Goal: Task Accomplishment & Management: Use online tool/utility

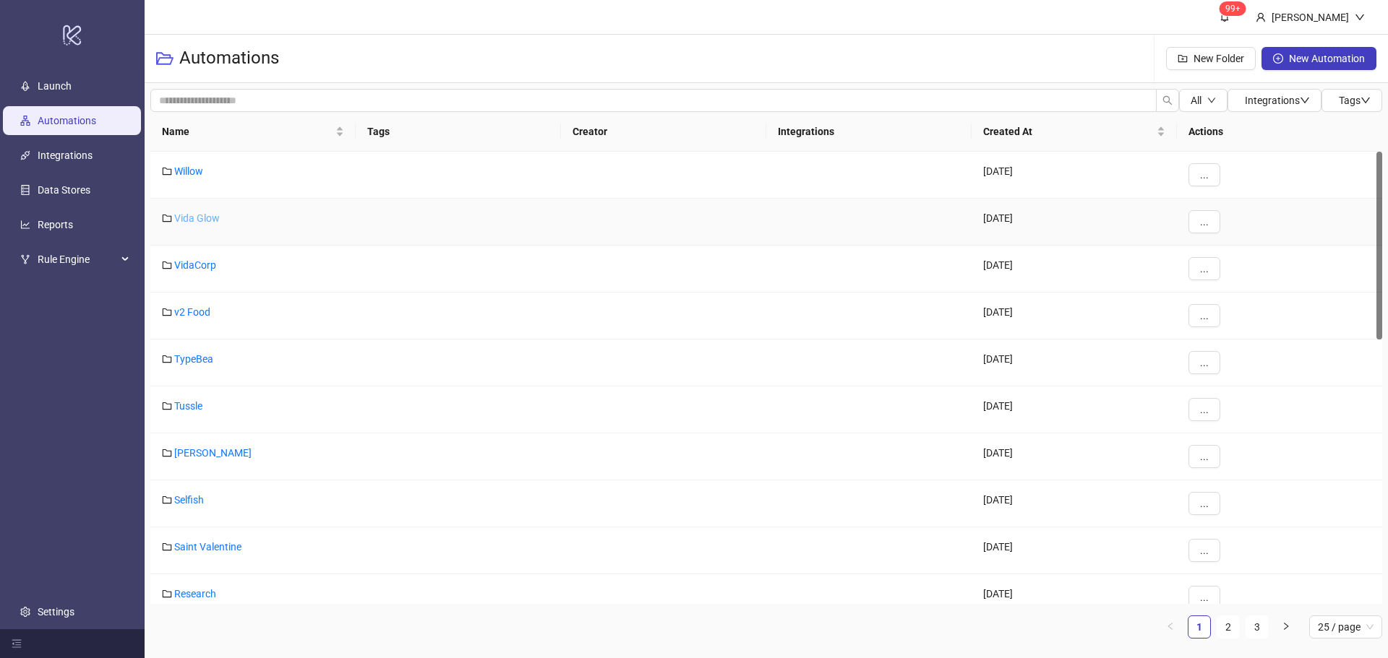
click at [185, 216] on link "Vida Glow" at bounding box center [197, 219] width 46 height 12
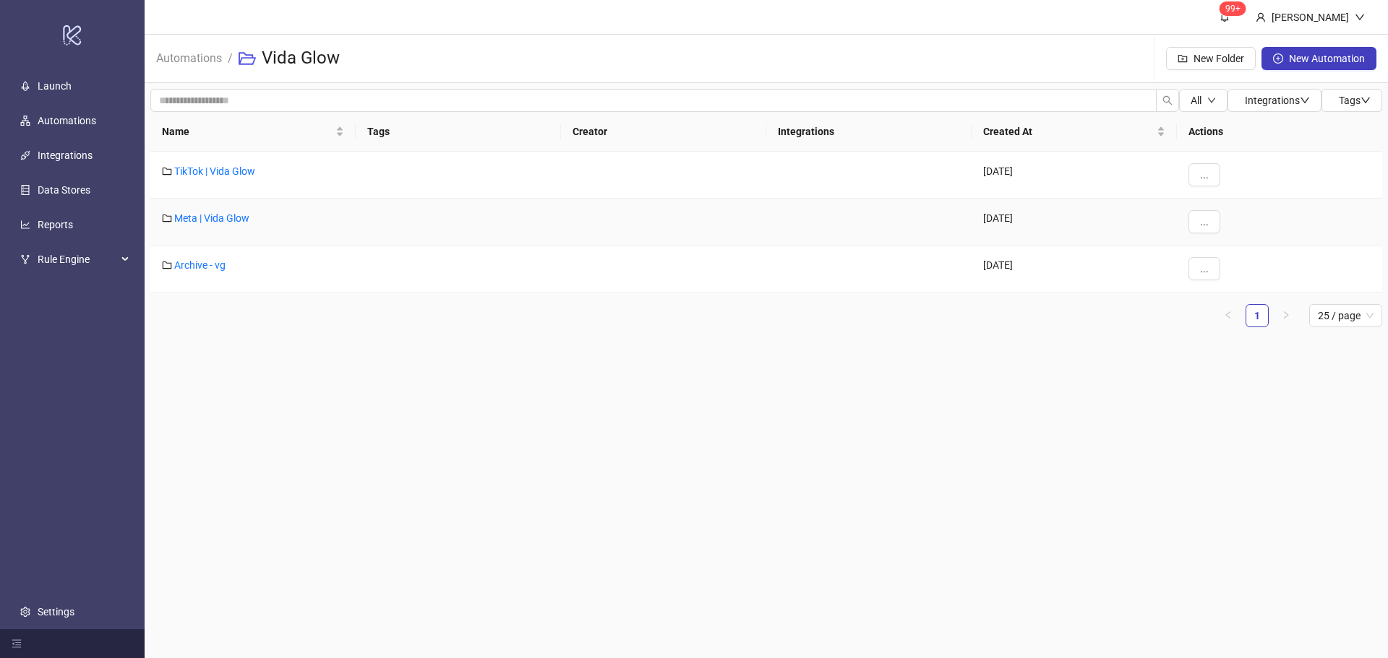
click at [231, 225] on div "Meta | Vida Glow" at bounding box center [252, 222] width 205 height 47
click at [227, 218] on link "Meta | Vida Glow" at bounding box center [211, 219] width 75 height 12
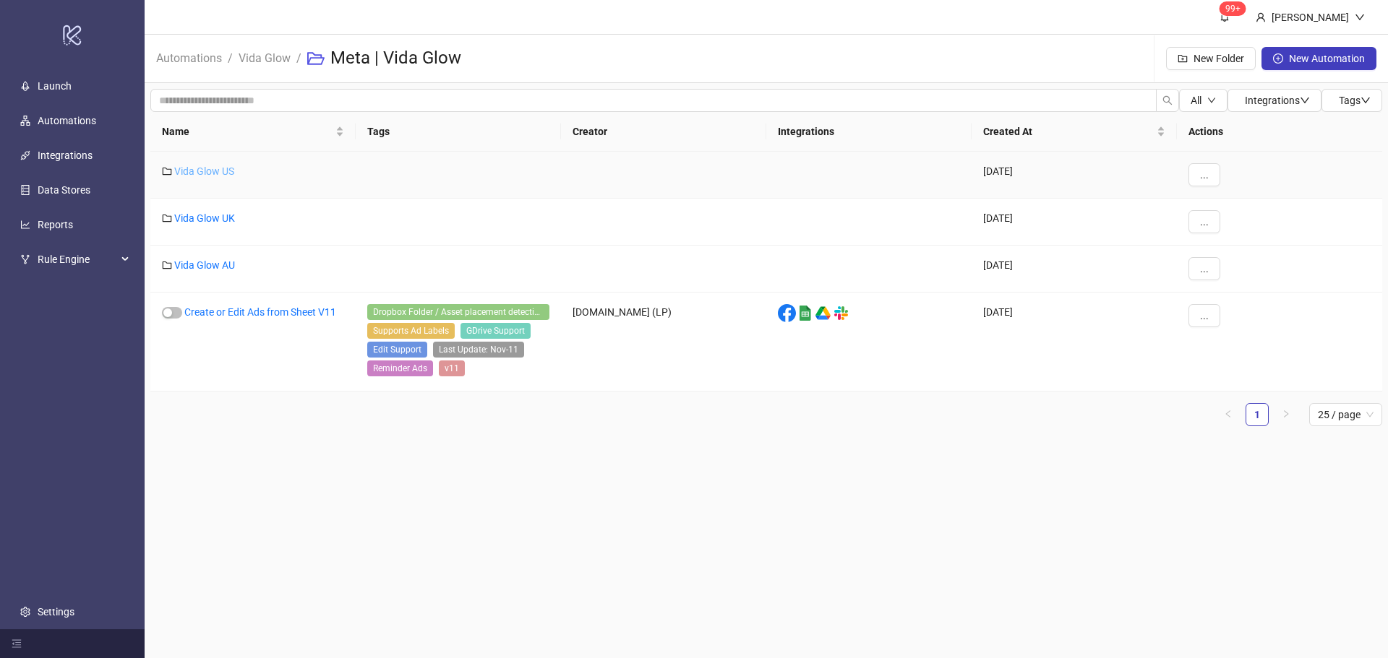
click at [205, 173] on link "Vida Glow US" at bounding box center [204, 172] width 60 height 12
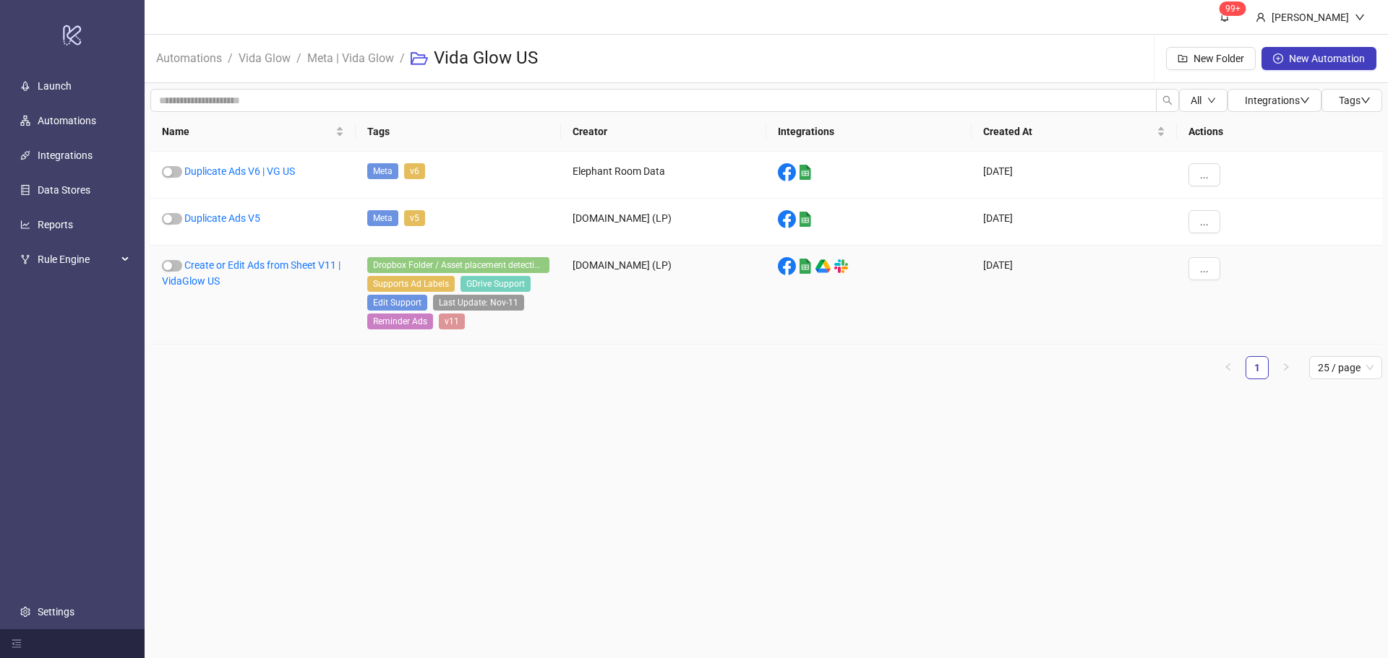
click at [220, 260] on link "Create or Edit Ads from Sheet V11 | VidaGlow US" at bounding box center [251, 272] width 179 height 27
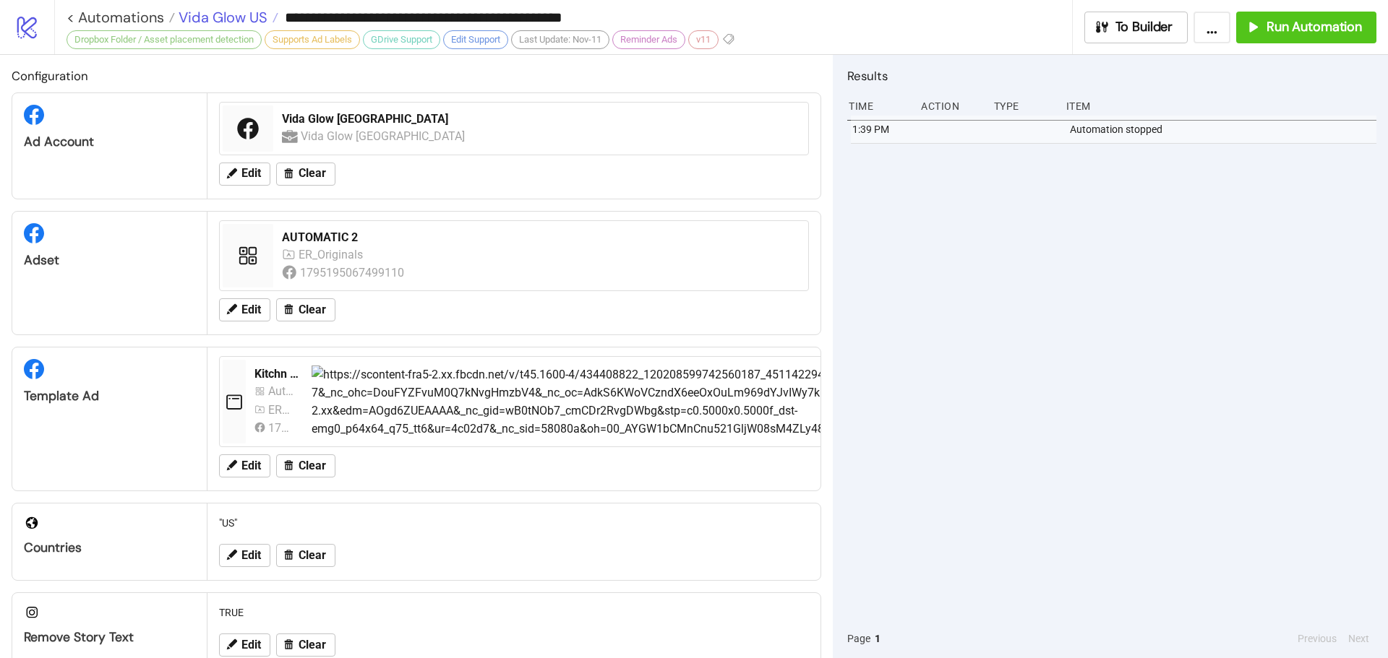
click at [259, 12] on span "Vida Glow US" at bounding box center [221, 17] width 93 height 19
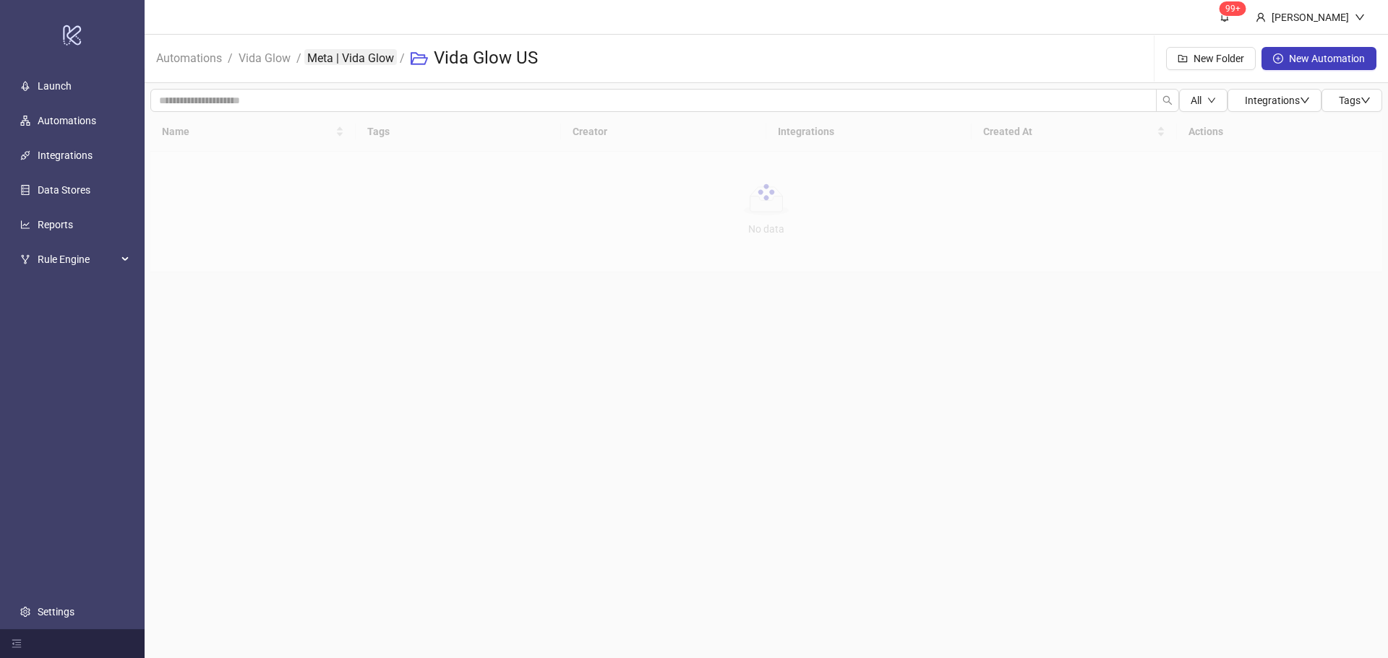
click at [369, 51] on link "Meta | Vida Glow" at bounding box center [350, 57] width 93 height 16
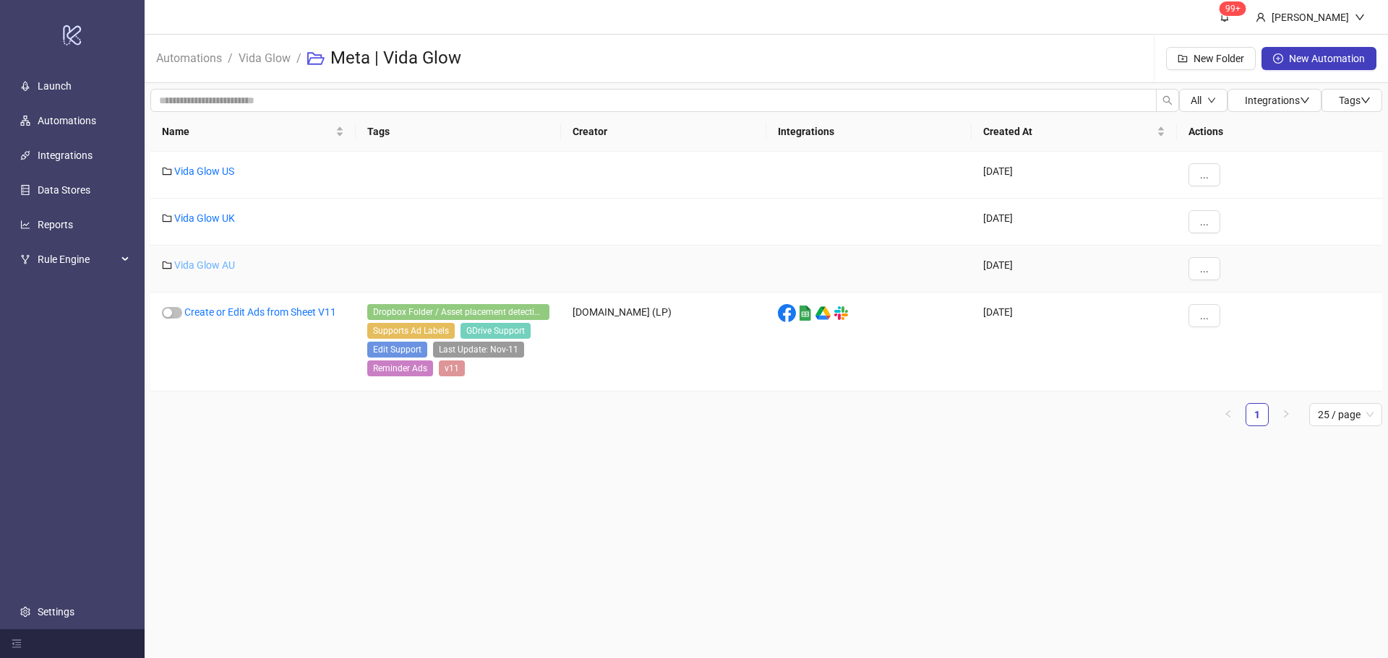
click at [215, 264] on link "Vida Glow AU" at bounding box center [204, 265] width 61 height 12
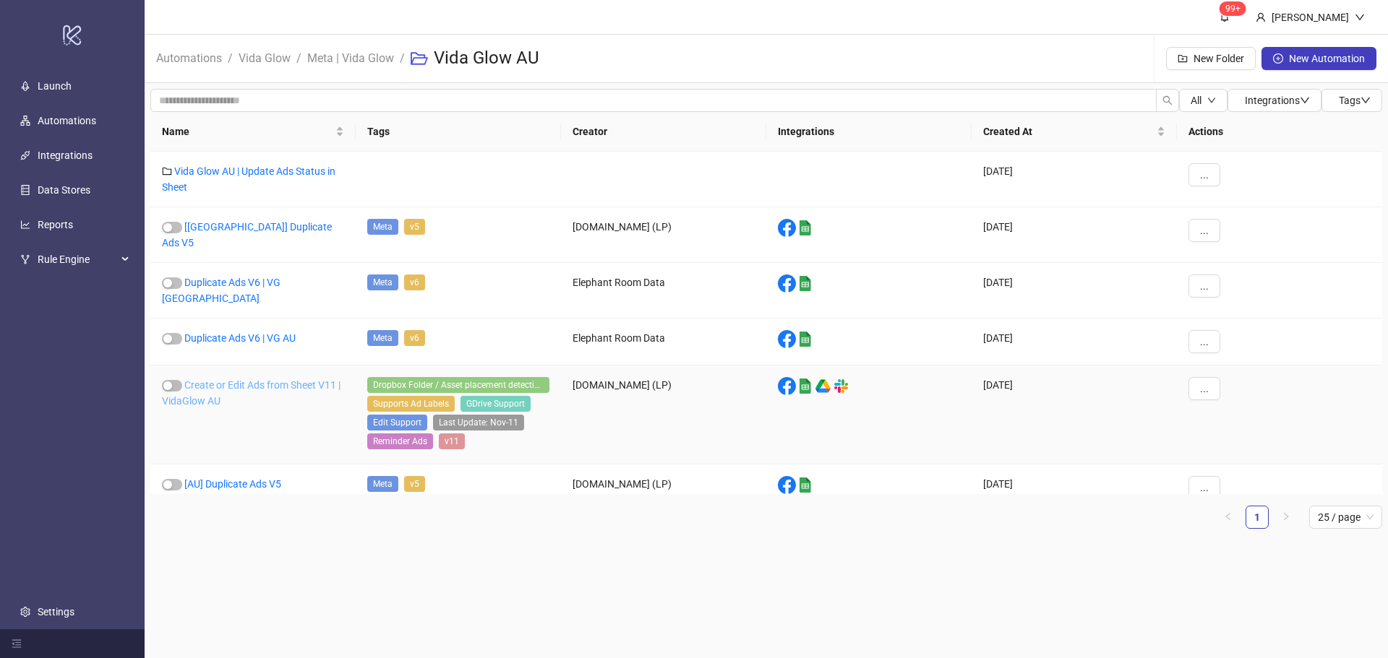
click at [213, 379] on link "Create or Edit Ads from Sheet V11 | VidaGlow AU" at bounding box center [251, 392] width 179 height 27
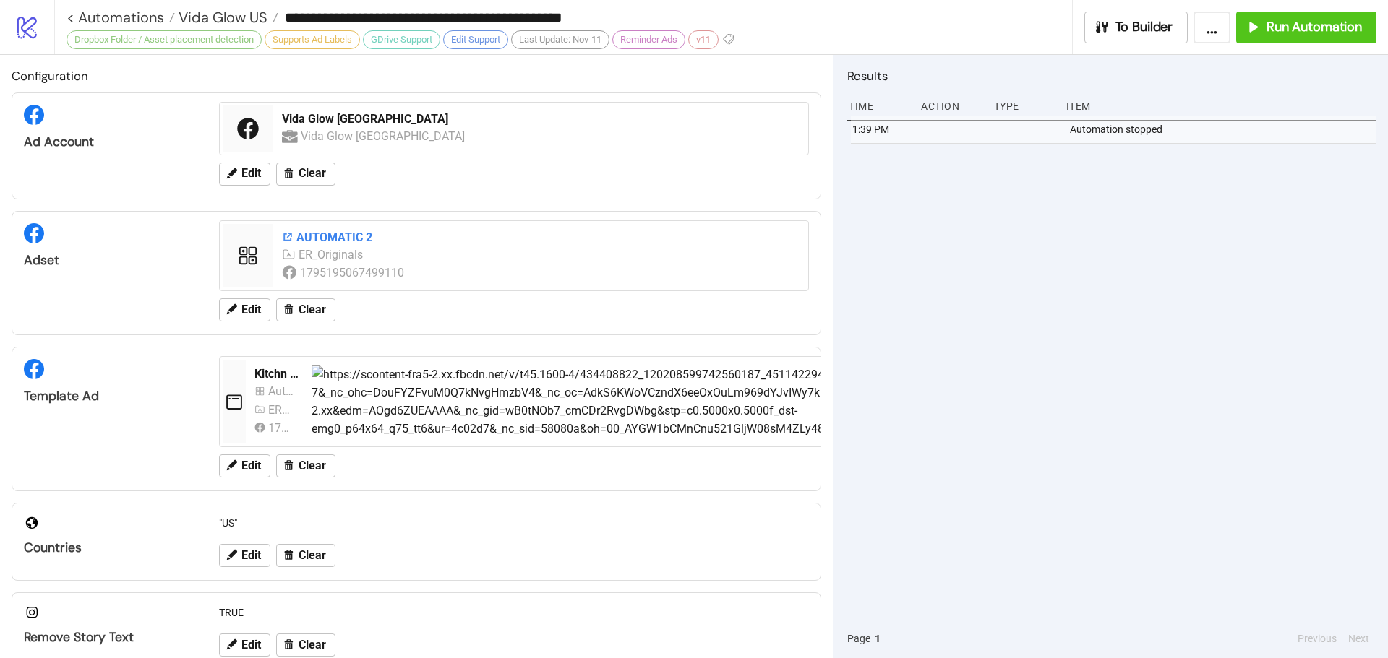
type input "**********"
click at [1313, 35] on span "Run Automation" at bounding box center [1313, 27] width 95 height 17
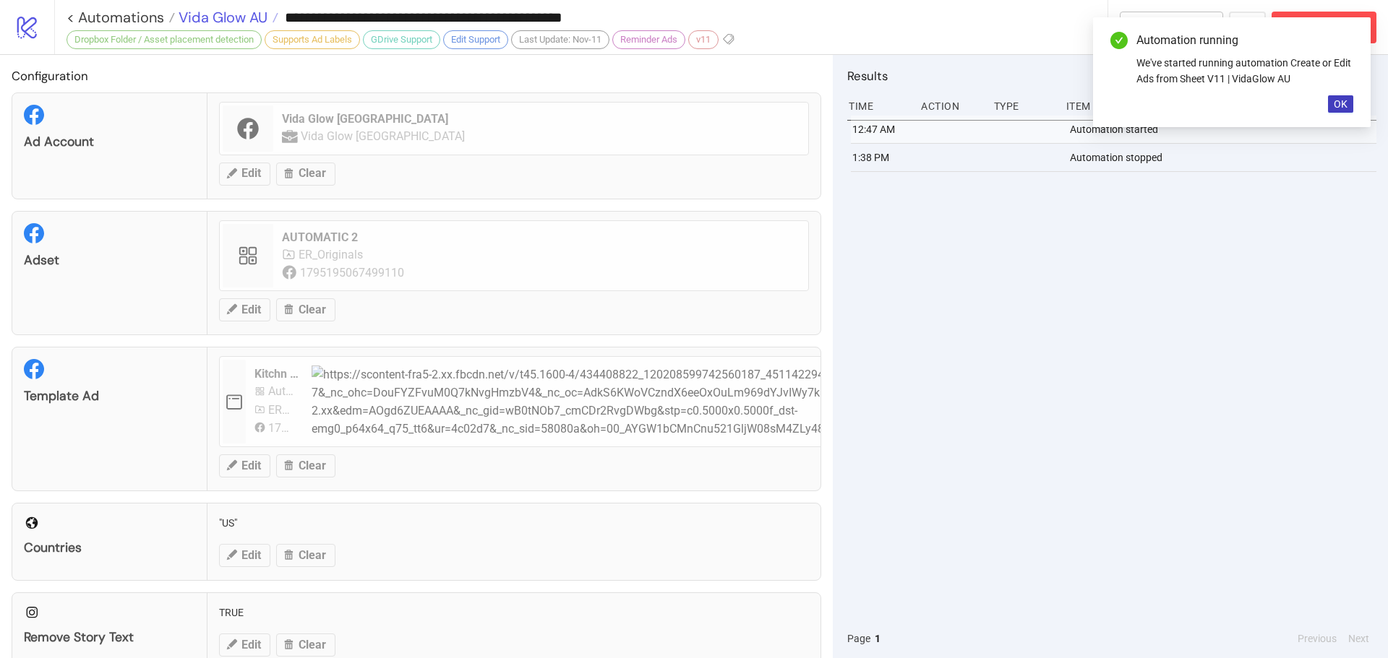
click at [255, 15] on span "Vida Glow AU" at bounding box center [221, 17] width 93 height 19
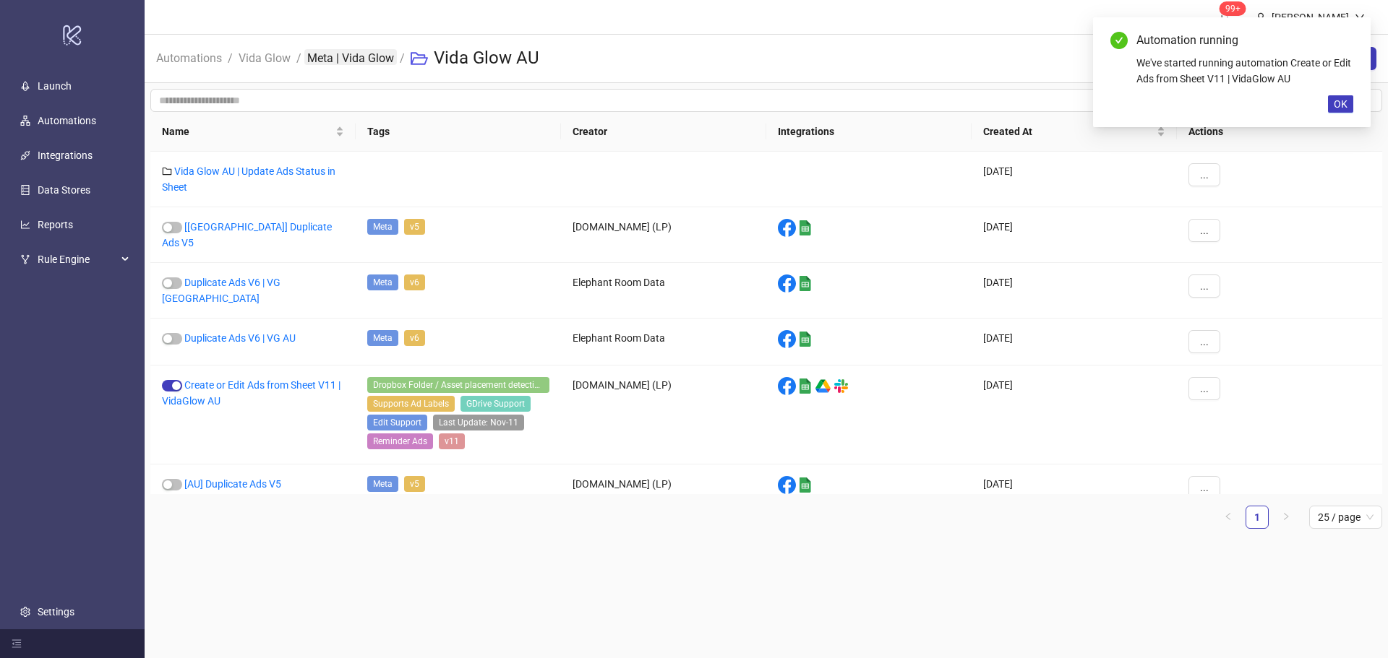
click at [354, 59] on link "Meta | Vida Glow" at bounding box center [350, 57] width 93 height 16
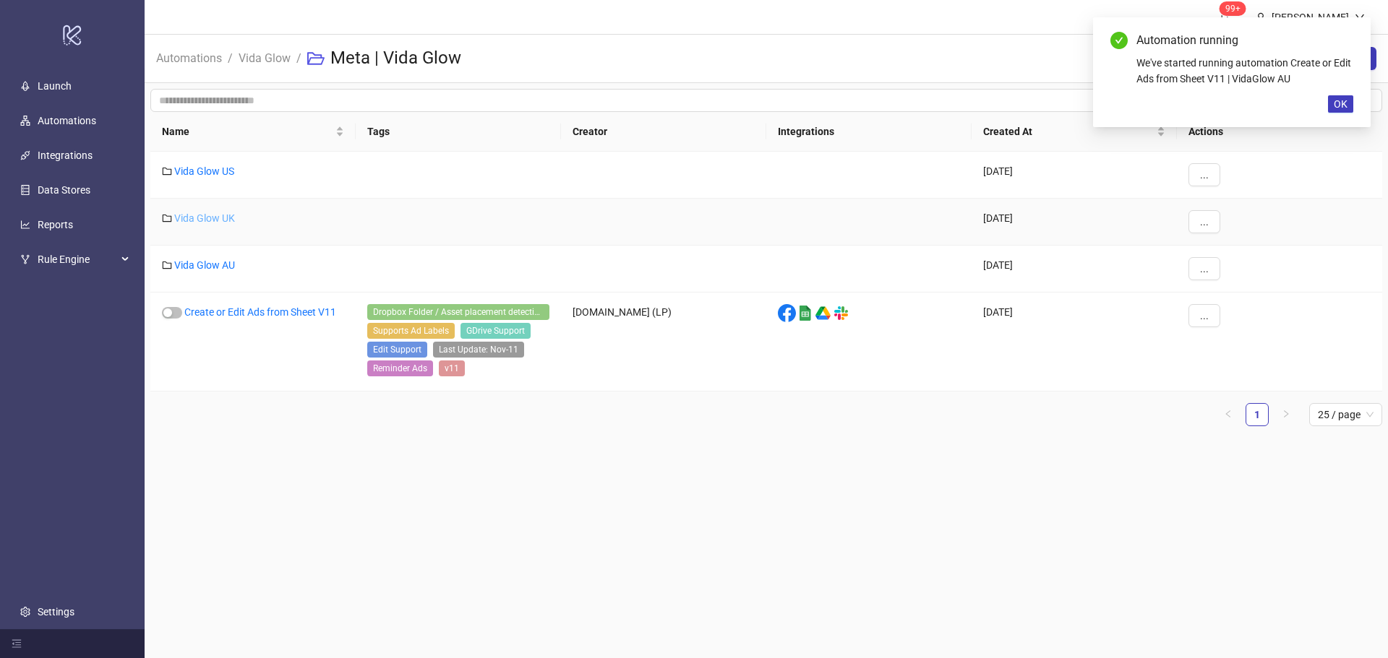
click at [219, 215] on link "Vida Glow UK" at bounding box center [204, 219] width 61 height 12
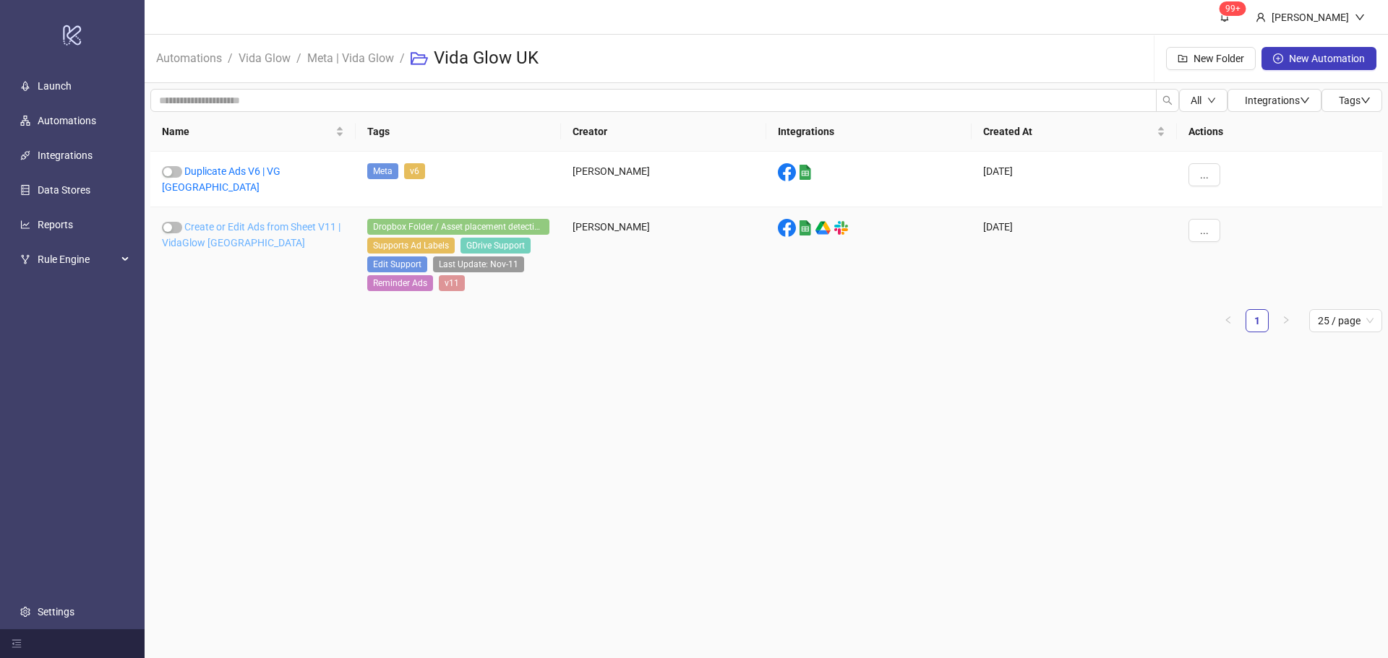
click at [220, 221] on link "Create or Edit Ads from Sheet V11 | VidaGlow [GEOGRAPHIC_DATA]" at bounding box center [251, 234] width 179 height 27
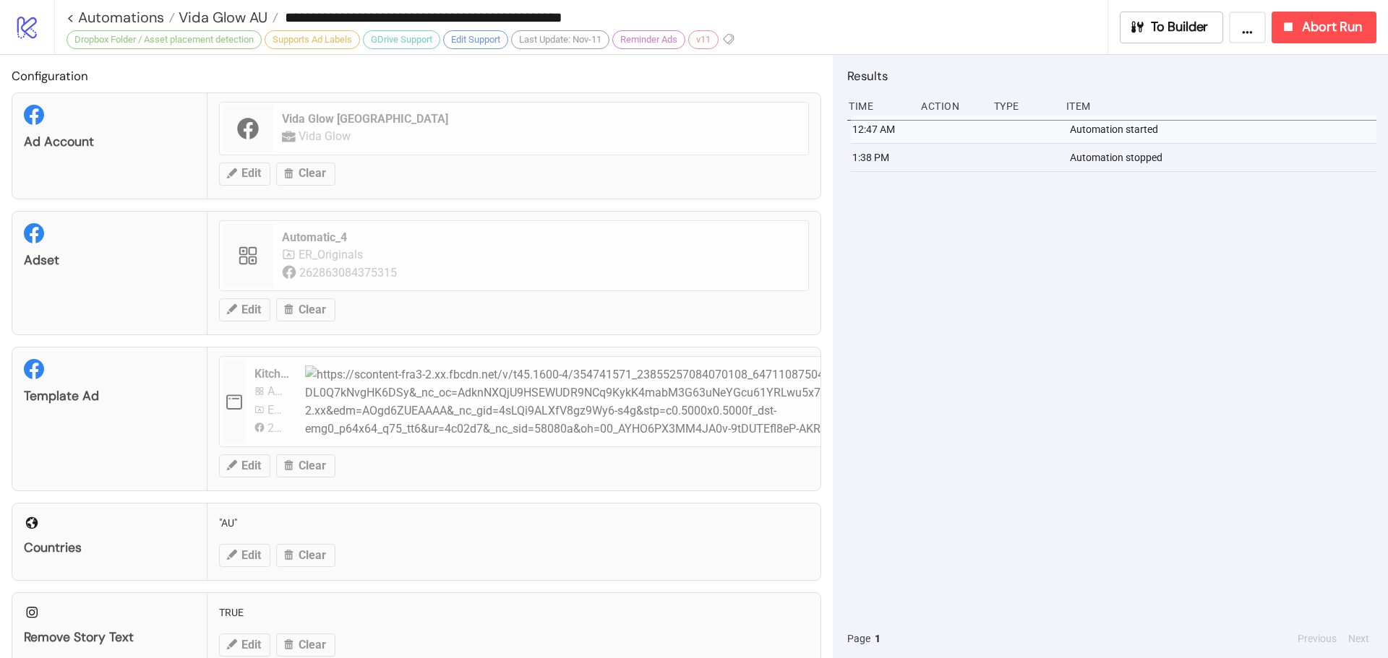
type input "**********"
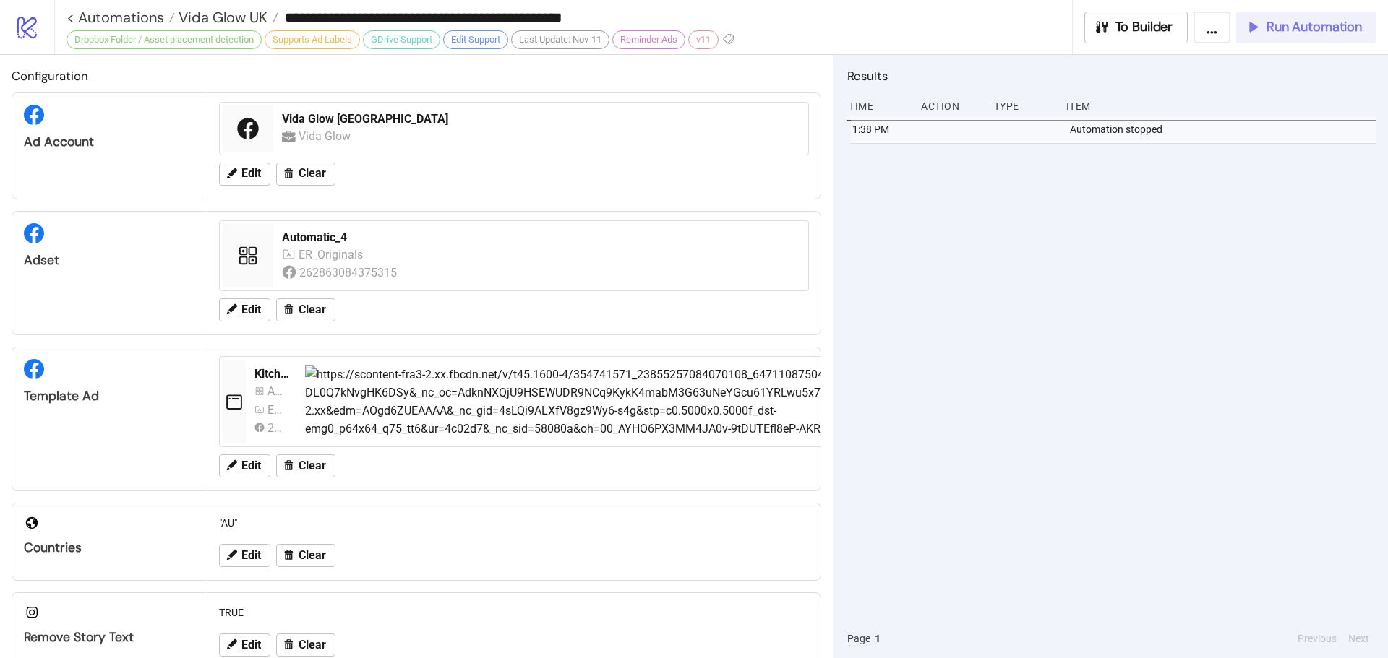
click at [1320, 15] on button "Run Automation" at bounding box center [1306, 28] width 140 height 32
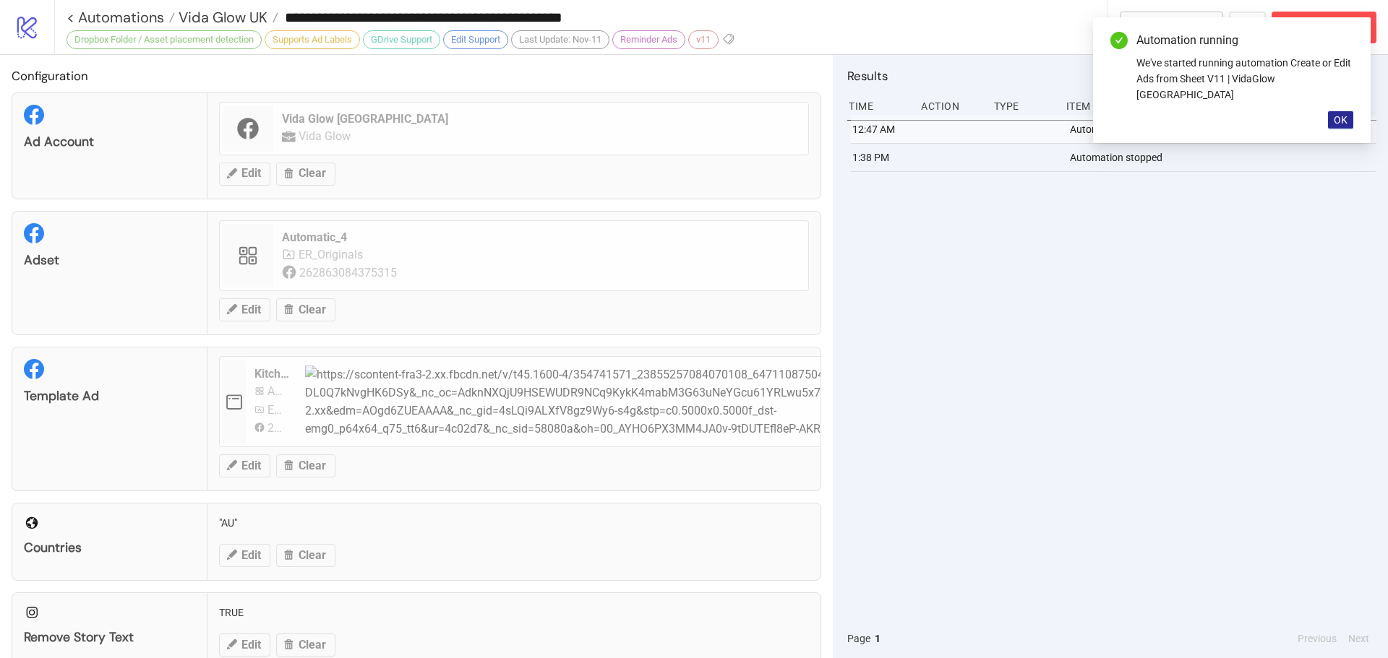
click at [1340, 114] on span "OK" at bounding box center [1341, 120] width 14 height 12
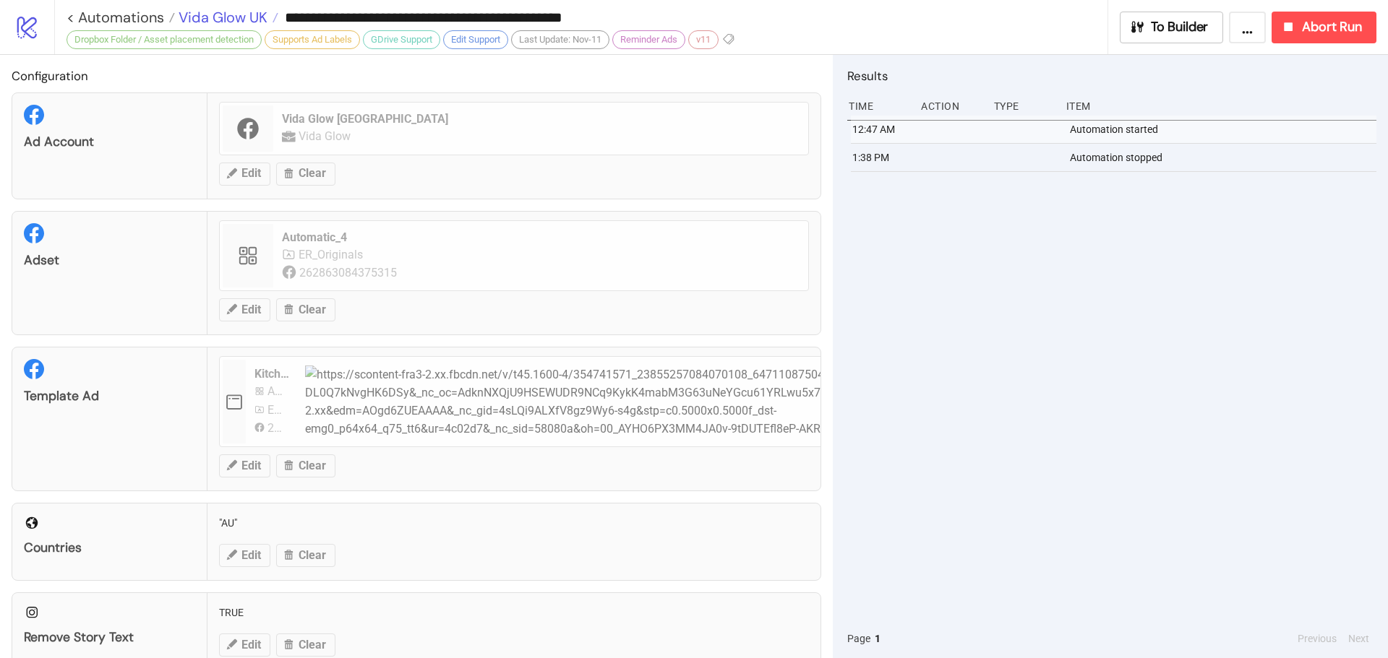
click at [259, 20] on span "Vida Glow UK" at bounding box center [221, 17] width 93 height 19
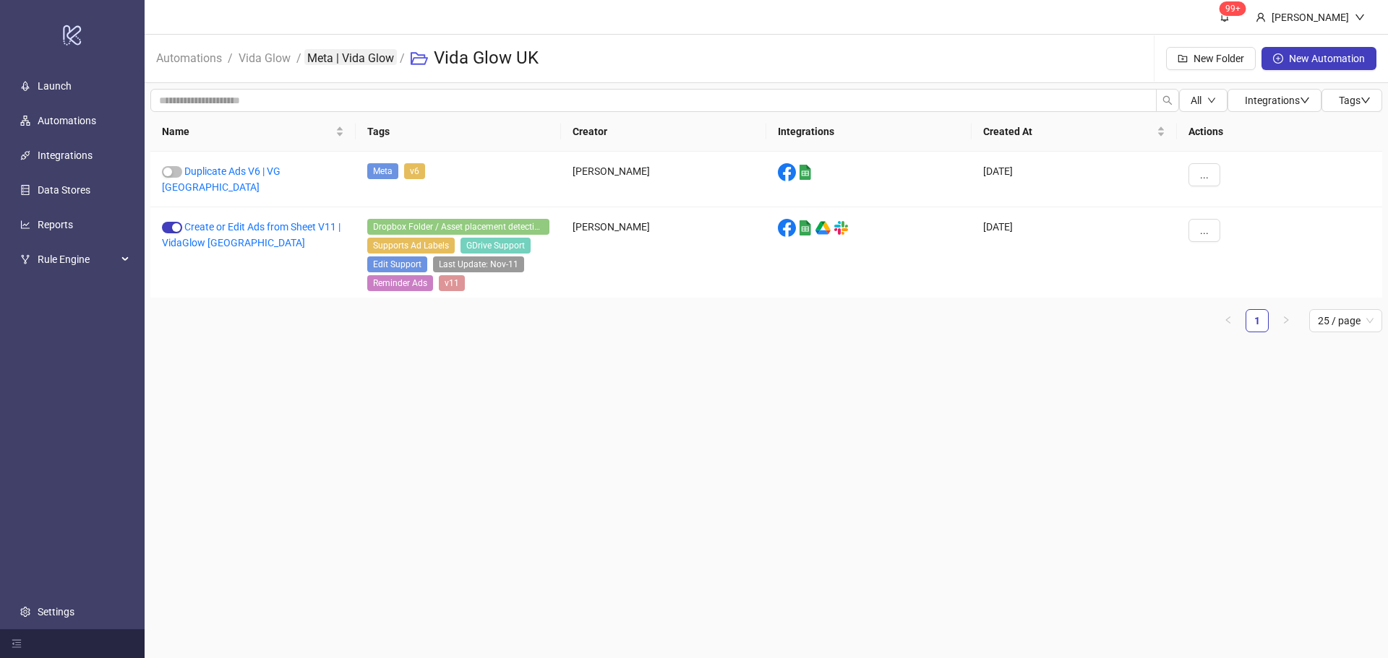
click at [381, 61] on link "Meta | Vida Glow" at bounding box center [350, 57] width 93 height 16
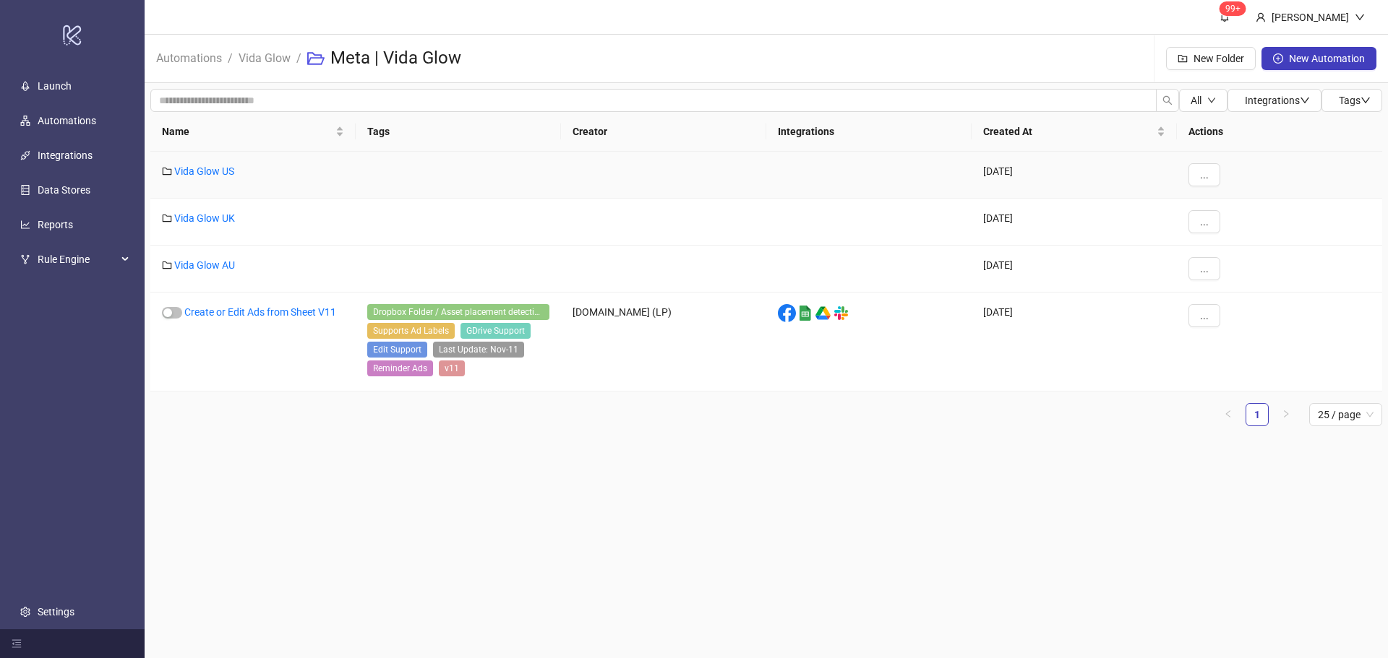
click at [223, 178] on div "Vida Glow US" at bounding box center [252, 175] width 205 height 47
click at [213, 173] on link "Vida Glow US" at bounding box center [204, 172] width 60 height 12
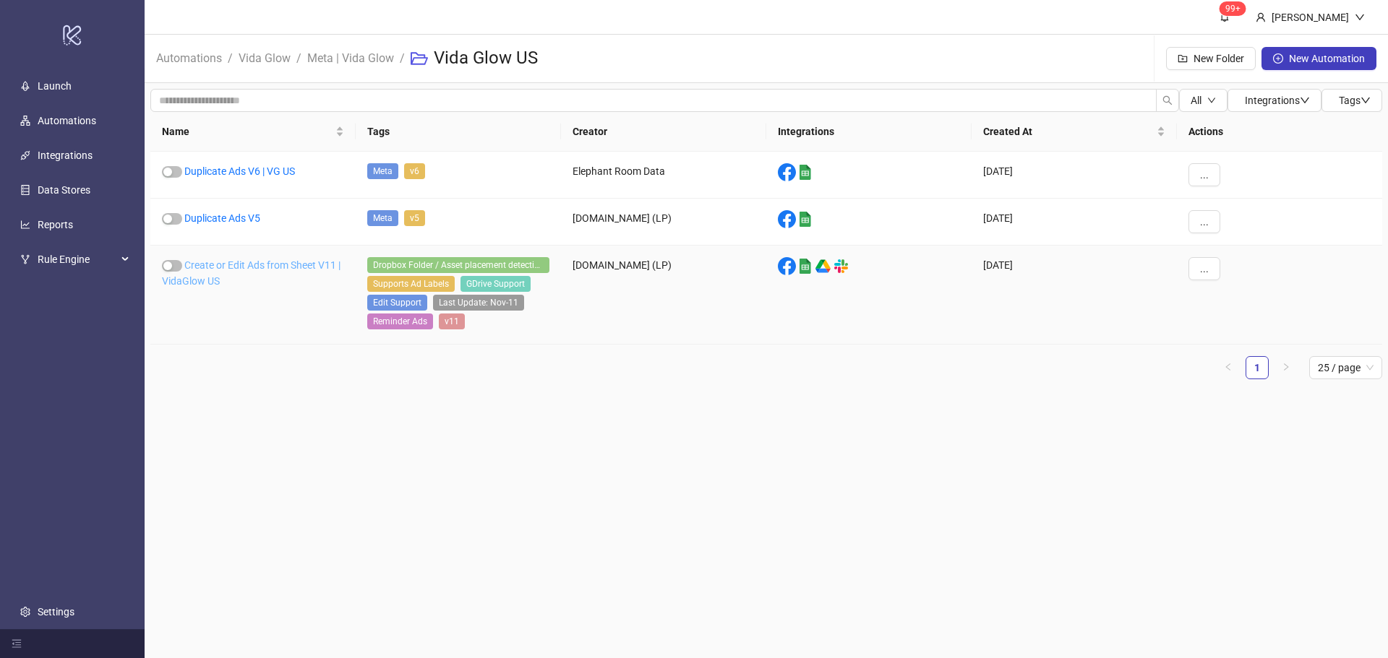
click at [193, 270] on link "Create or Edit Ads from Sheet V11 | VidaGlow US" at bounding box center [251, 272] width 179 height 27
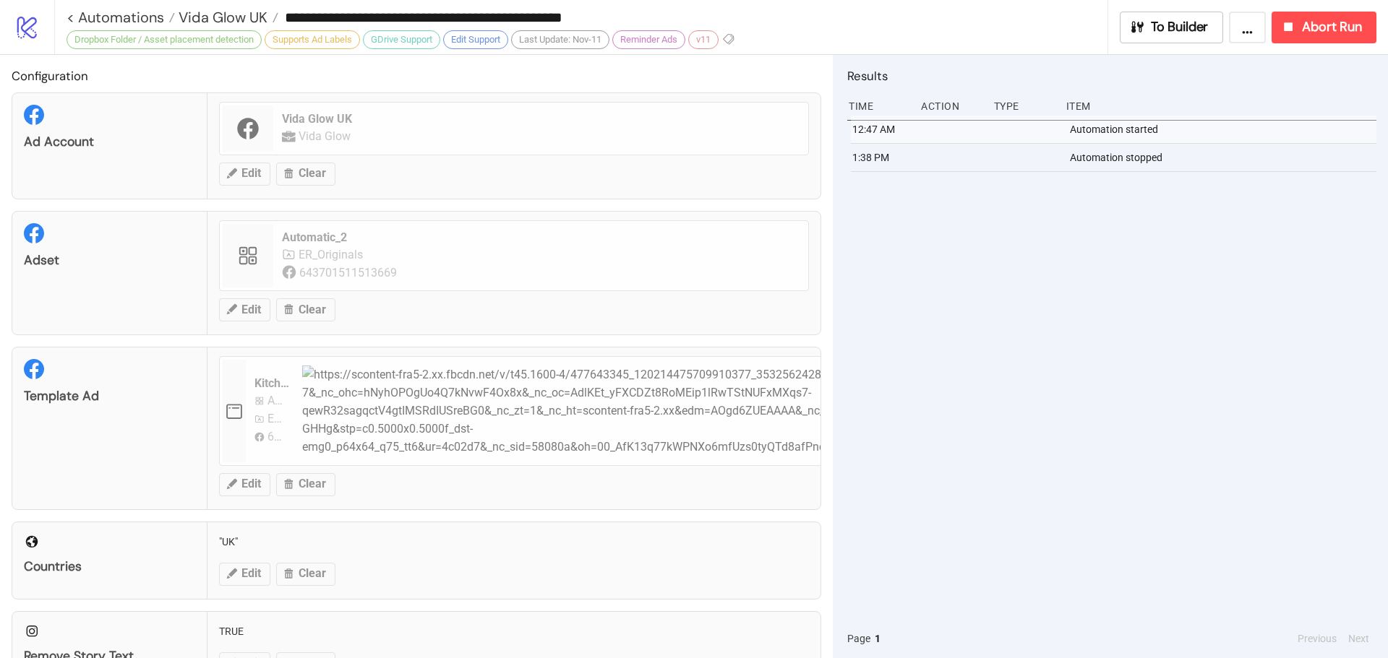
type input "**********"
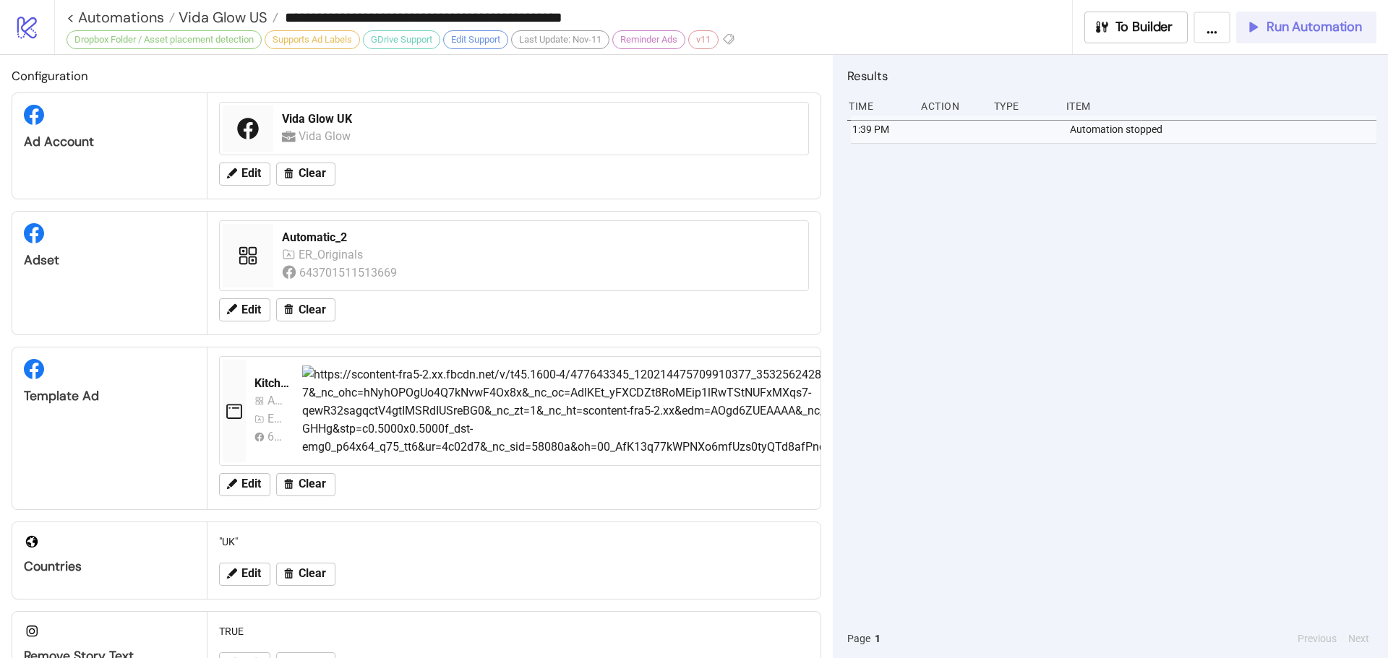
click at [1303, 25] on span "Run Automation" at bounding box center [1313, 27] width 95 height 17
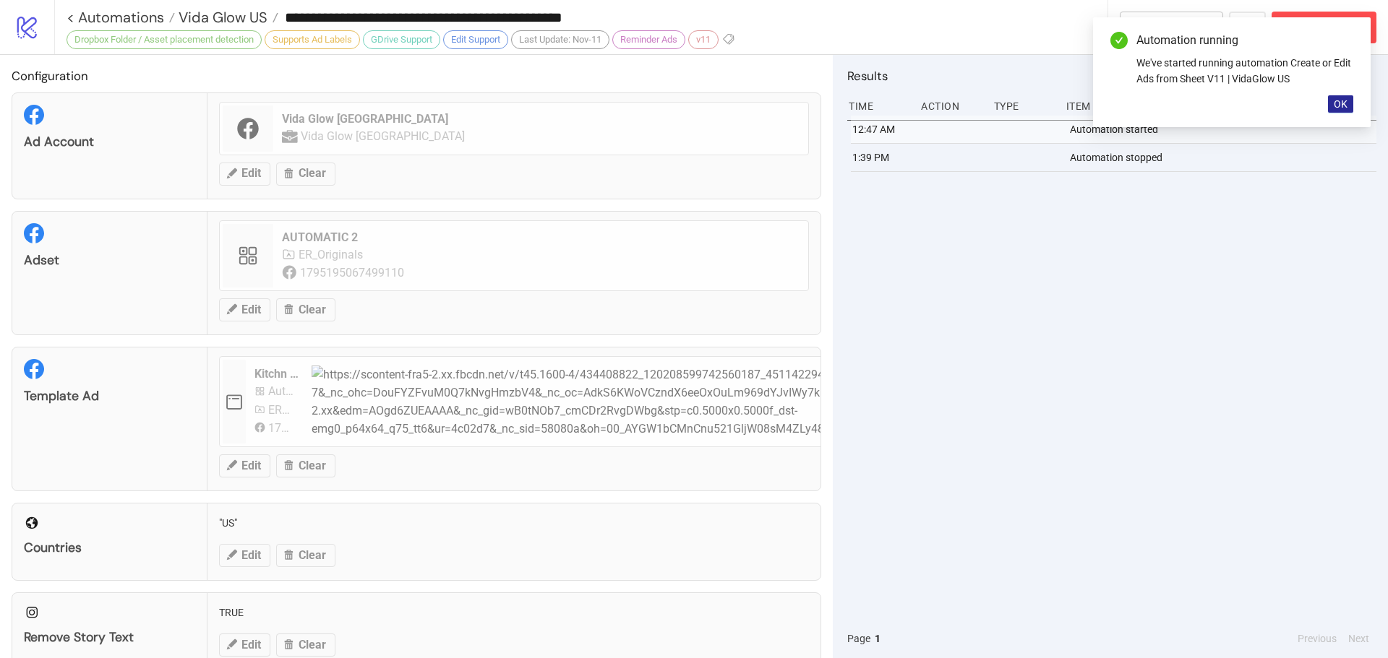
click at [1337, 100] on span "OK" at bounding box center [1341, 104] width 14 height 12
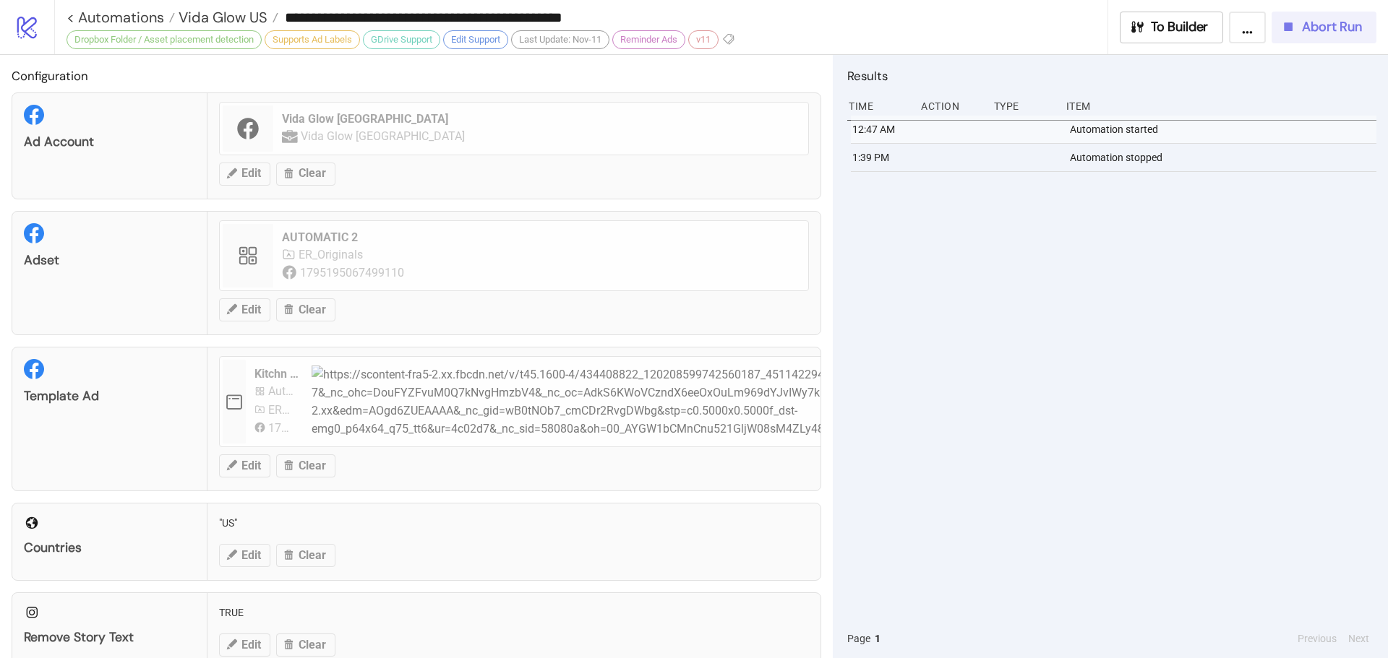
click at [1311, 26] on span "Abort Run" at bounding box center [1332, 27] width 60 height 17
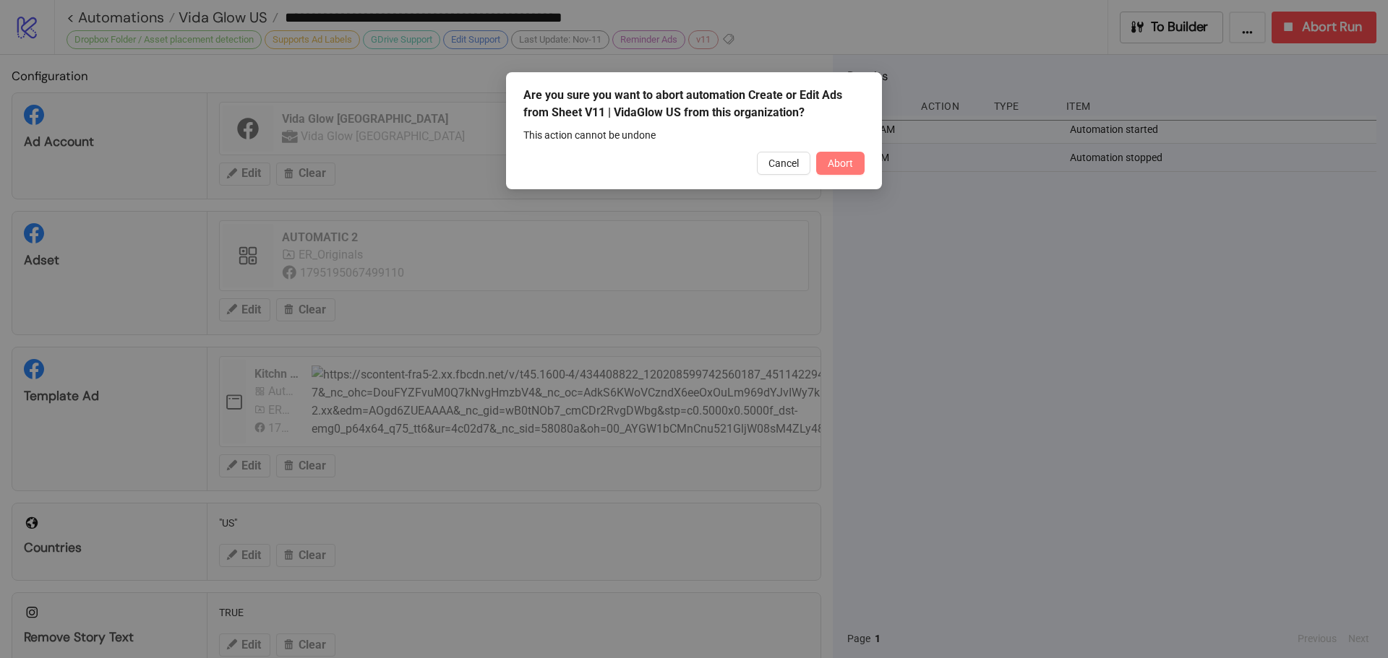
click at [854, 163] on button "Abort" at bounding box center [840, 163] width 48 height 23
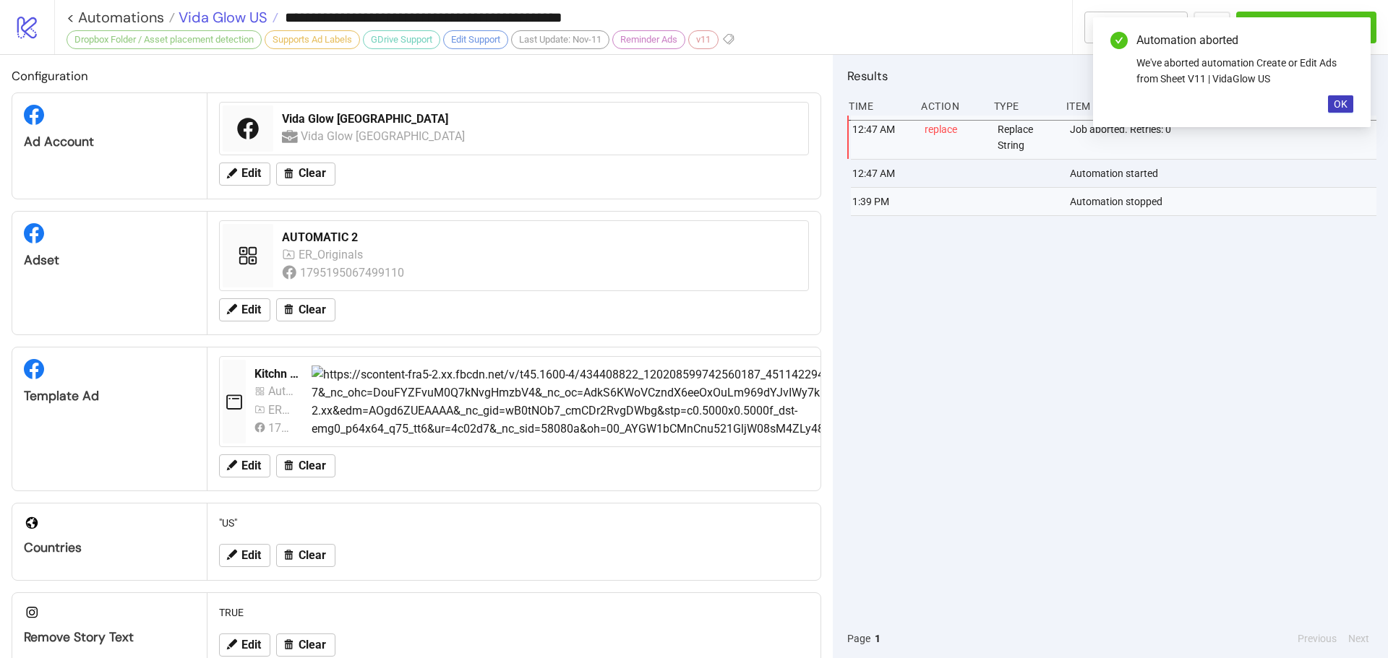
click at [254, 19] on span "Vida Glow US" at bounding box center [221, 17] width 93 height 19
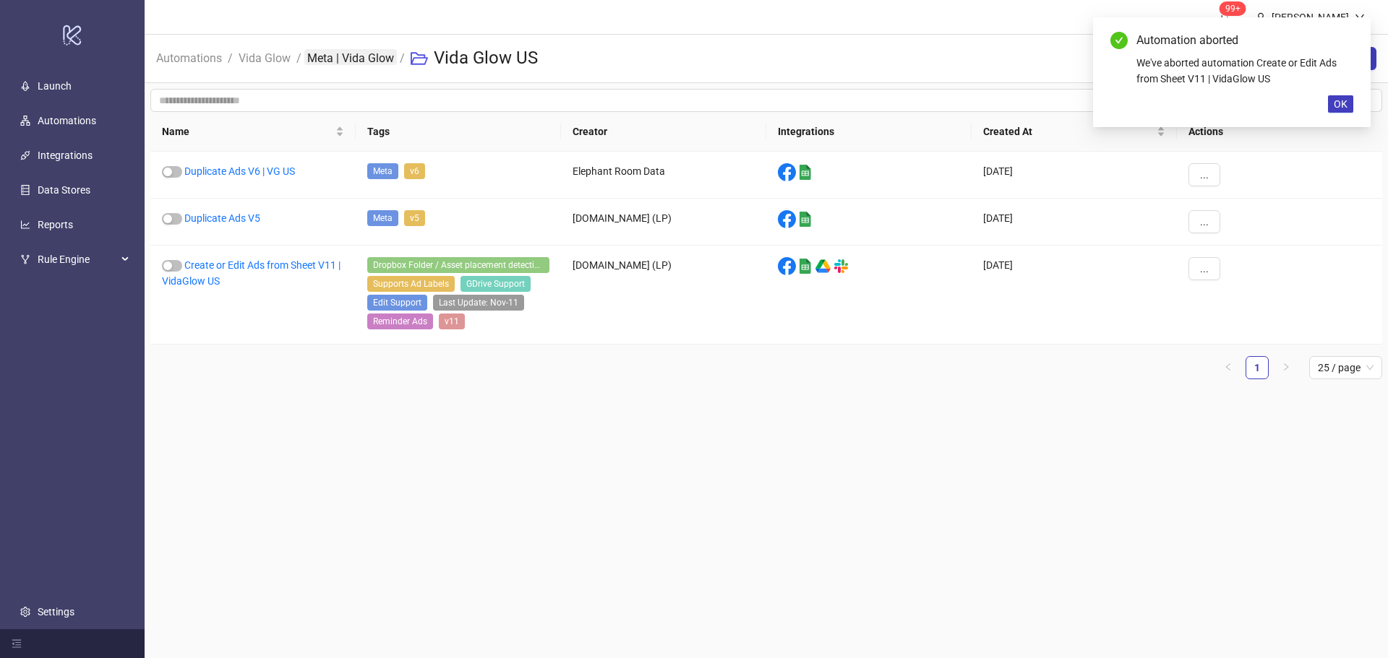
click at [373, 61] on link "Meta | Vida Glow" at bounding box center [350, 57] width 93 height 16
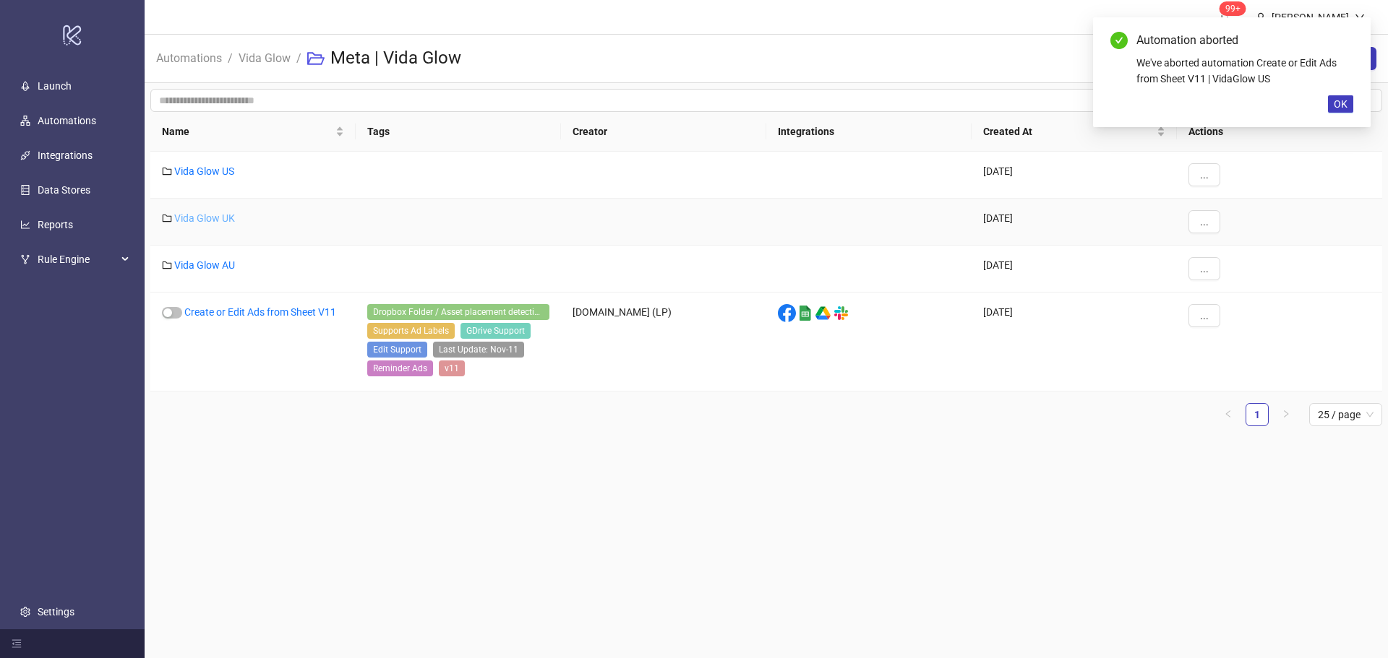
click at [213, 223] on link "Vida Glow UK" at bounding box center [204, 219] width 61 height 12
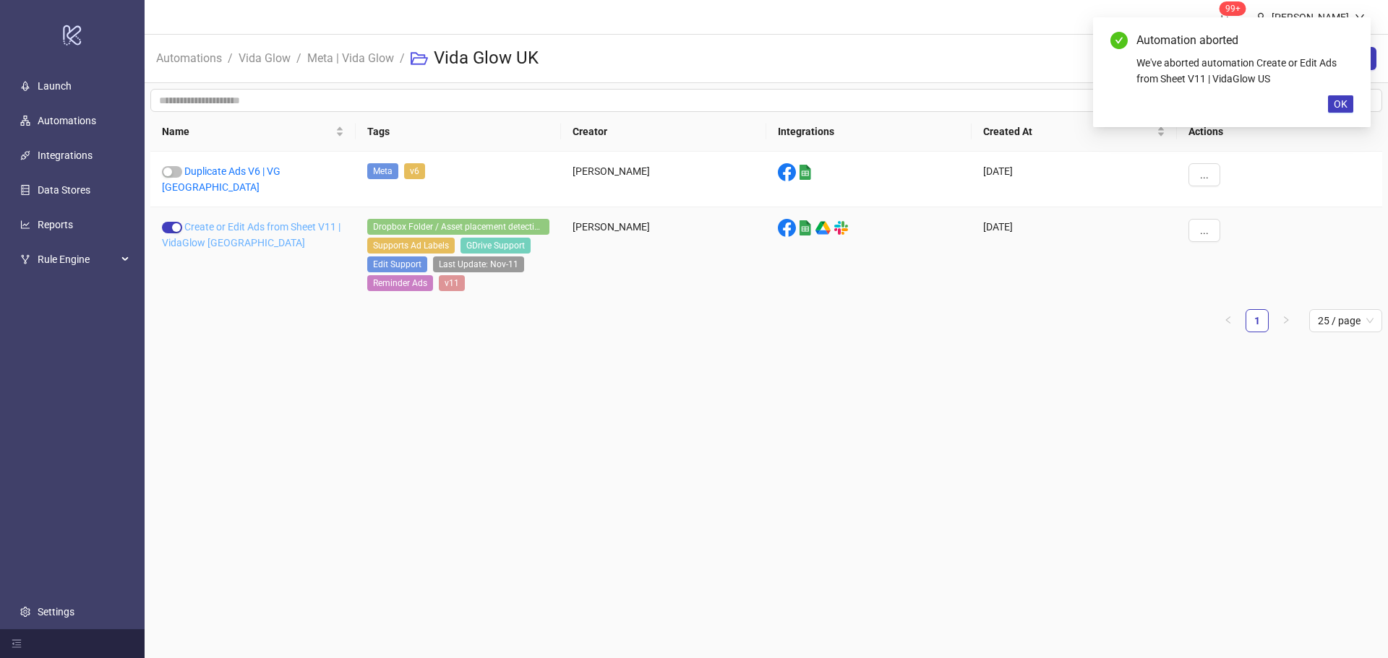
click at [249, 221] on link "Create or Edit Ads from Sheet V11 | VidaGlow [GEOGRAPHIC_DATA]" at bounding box center [251, 234] width 179 height 27
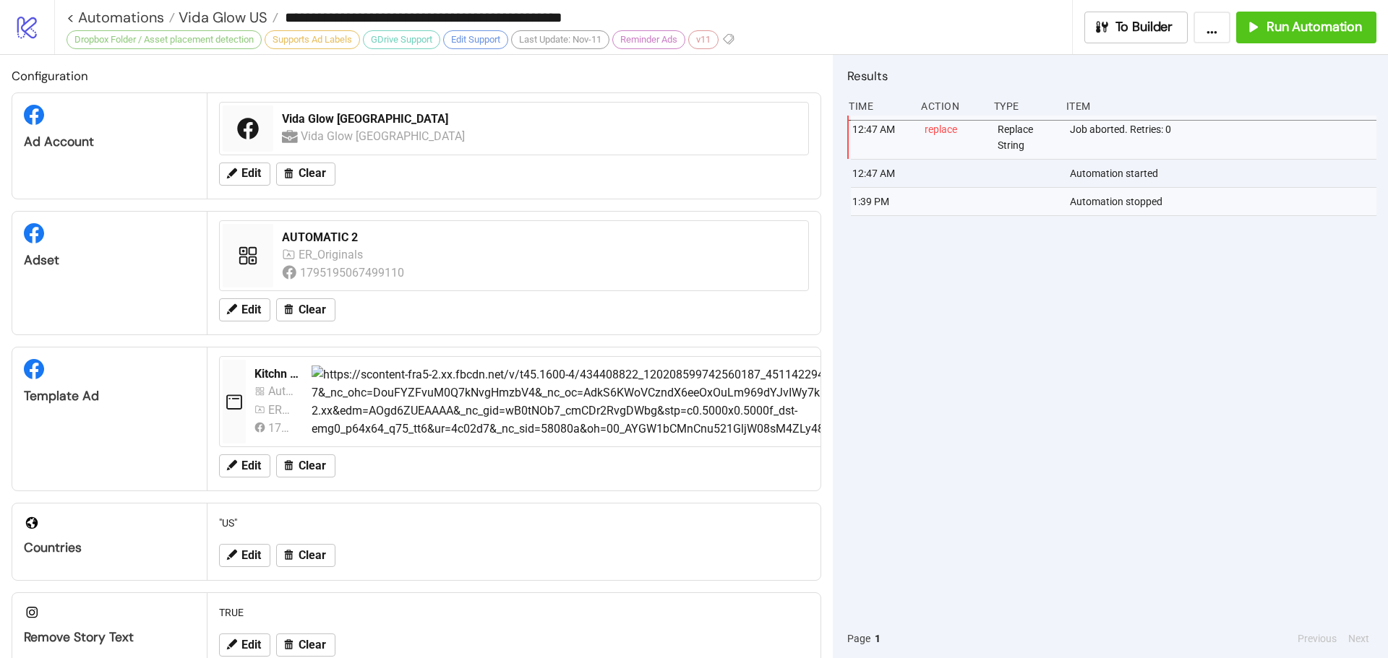
type input "**********"
click at [219, 20] on span "Vida Glow UK" at bounding box center [221, 17] width 93 height 19
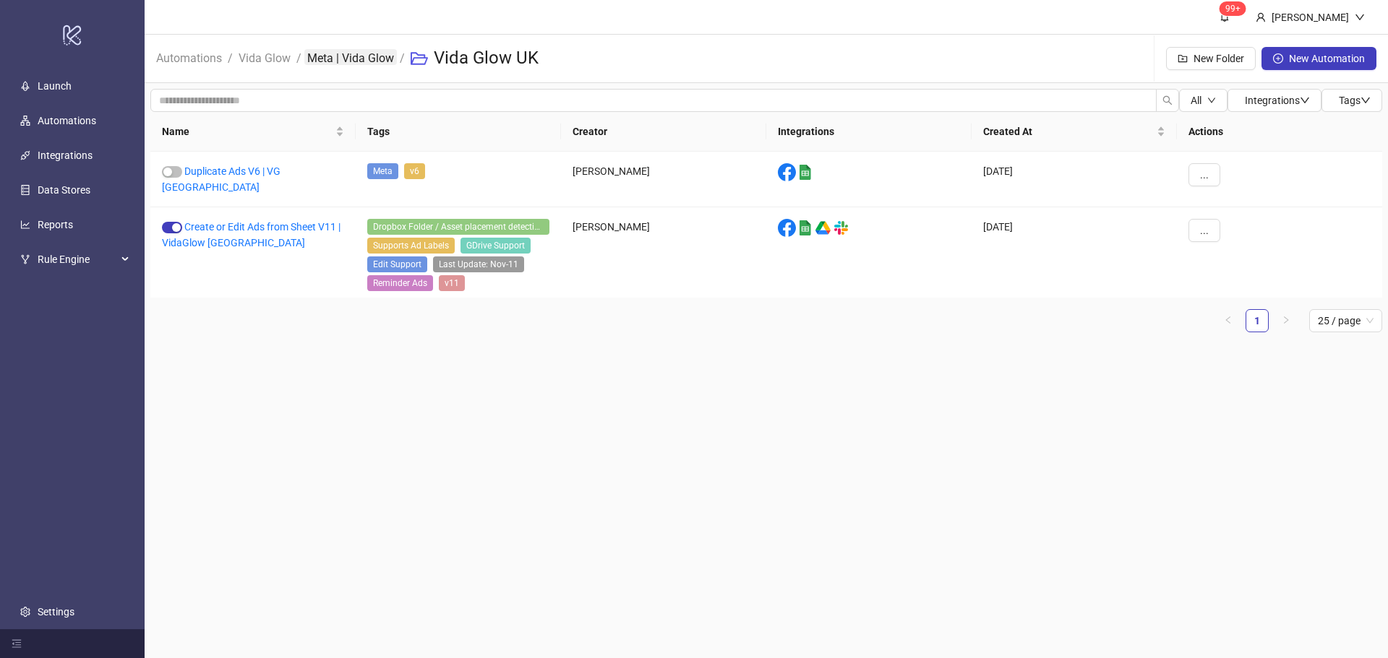
click at [339, 61] on link "Meta | Vida Glow" at bounding box center [350, 57] width 93 height 16
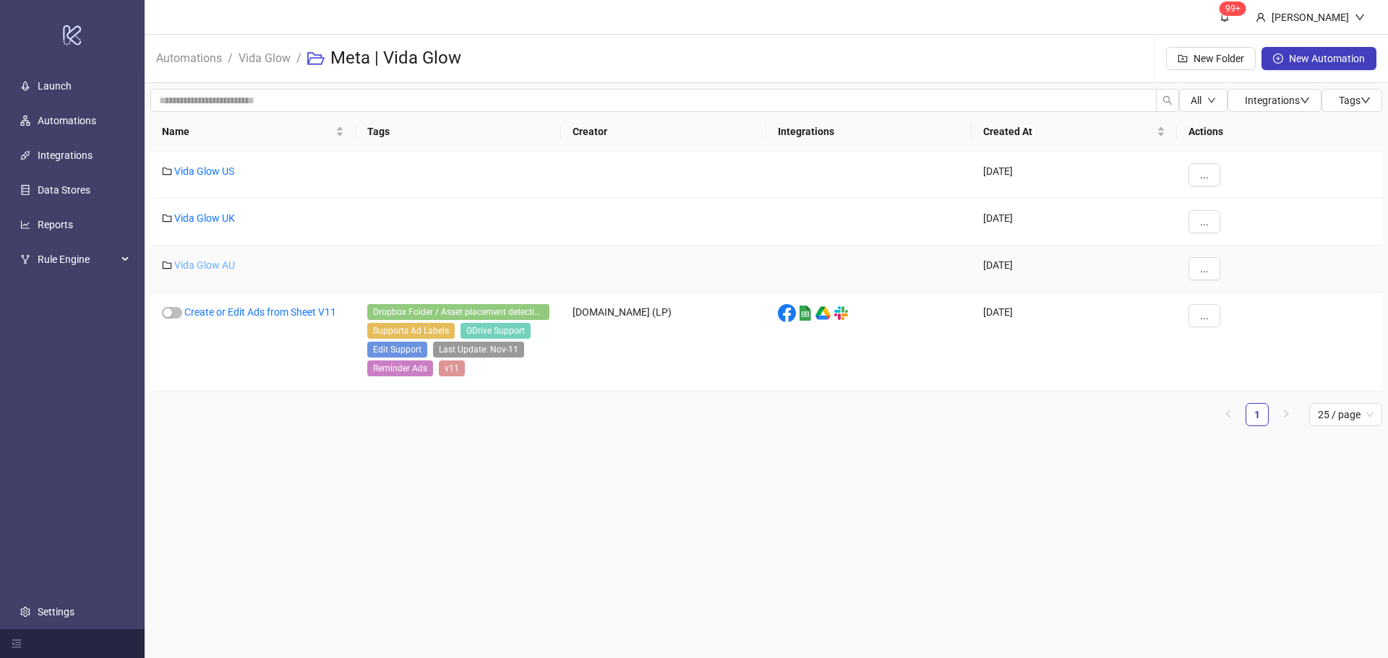
click at [215, 264] on link "Vida Glow AU" at bounding box center [204, 265] width 61 height 12
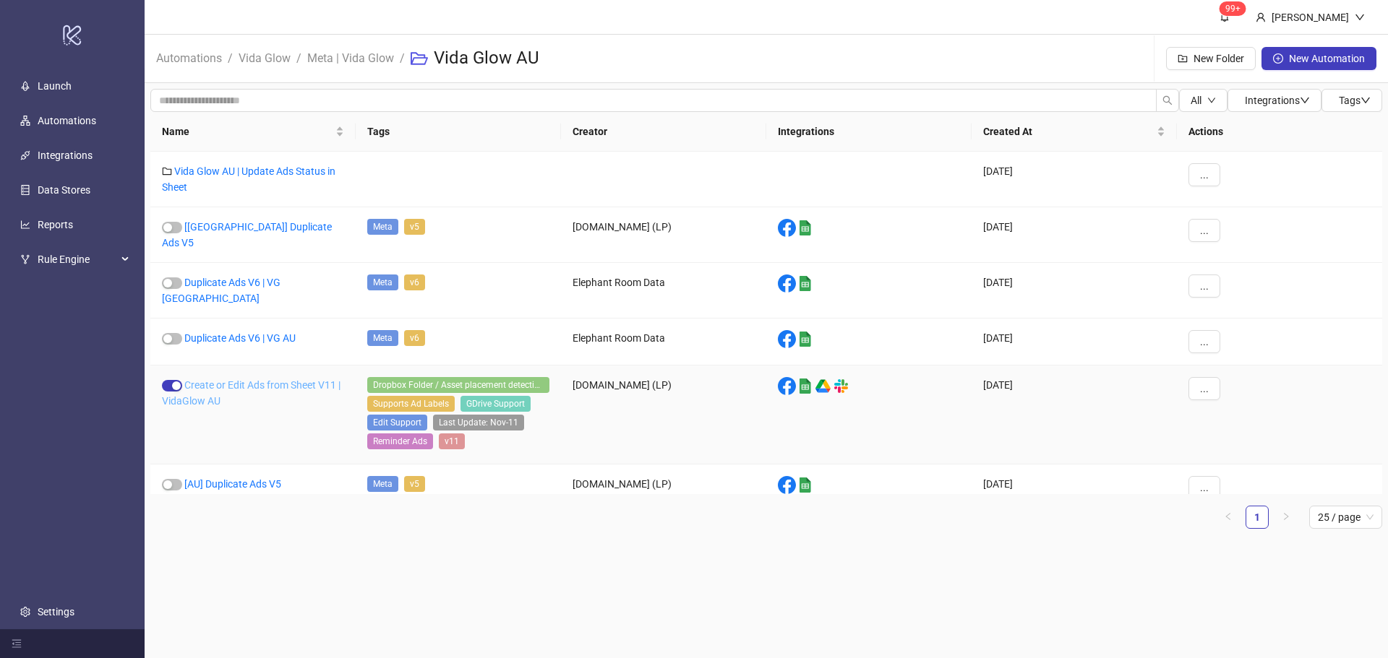
click at [198, 379] on link "Create or Edit Ads from Sheet V11 | VidaGlow AU" at bounding box center [251, 392] width 179 height 27
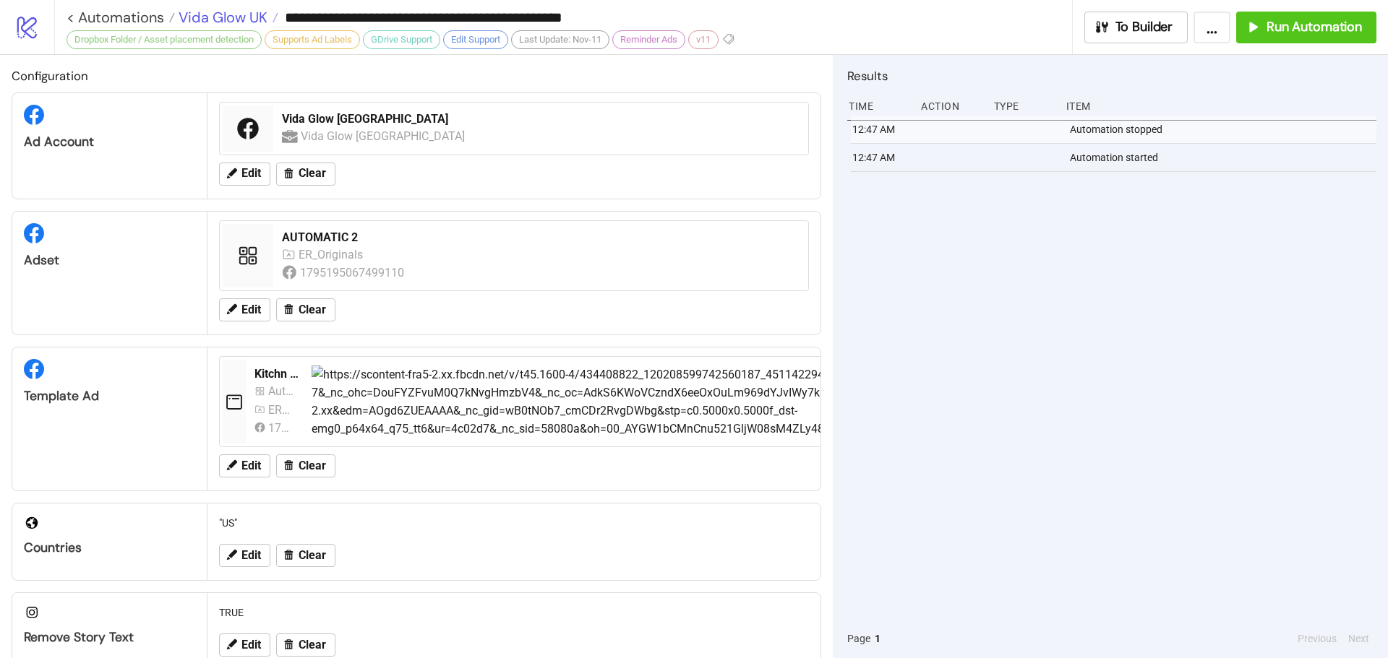
click at [206, 24] on span "Vida Glow UK" at bounding box center [221, 17] width 93 height 19
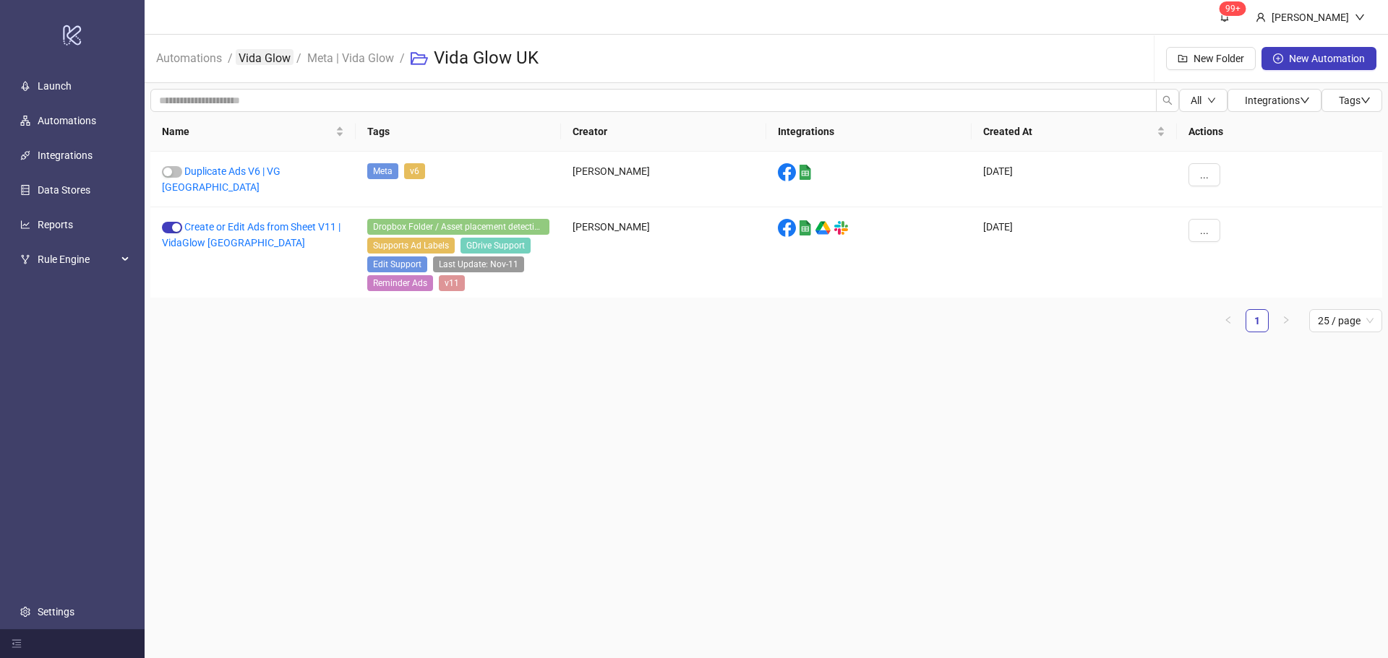
click at [283, 57] on link "Vida Glow" at bounding box center [265, 57] width 58 height 16
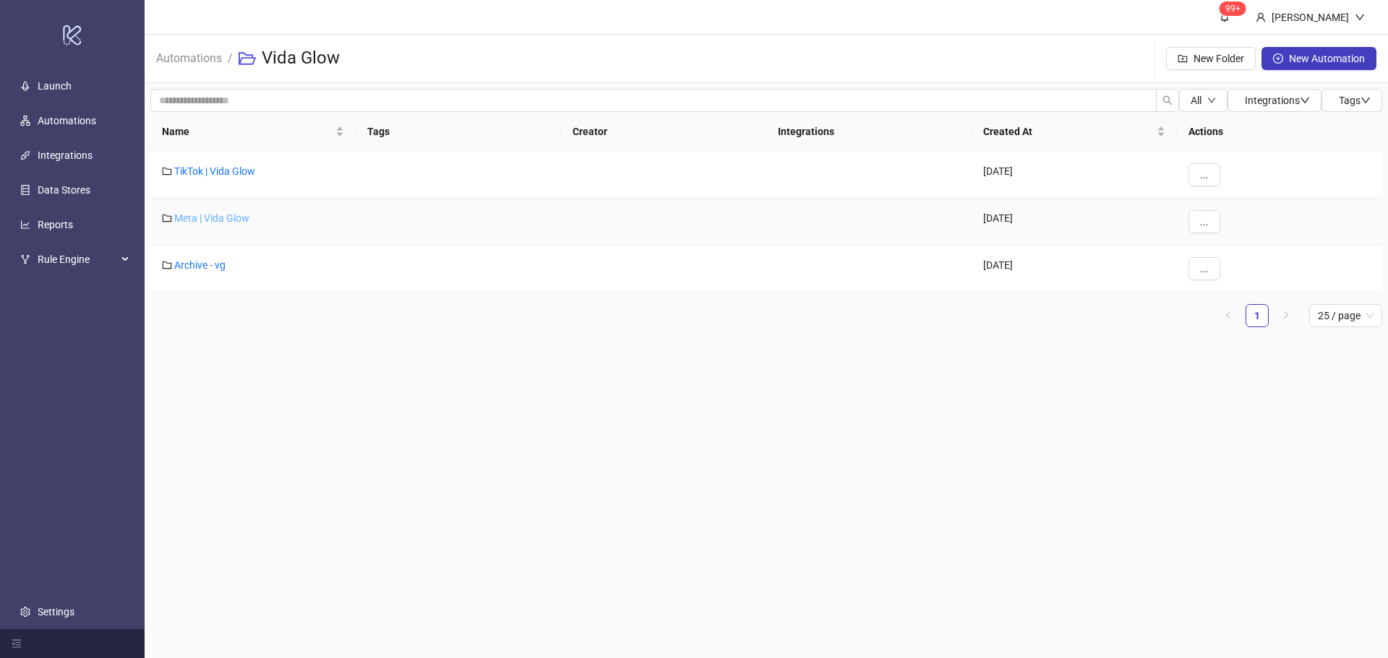
click at [222, 214] on link "Meta | Vida Glow" at bounding box center [211, 219] width 75 height 12
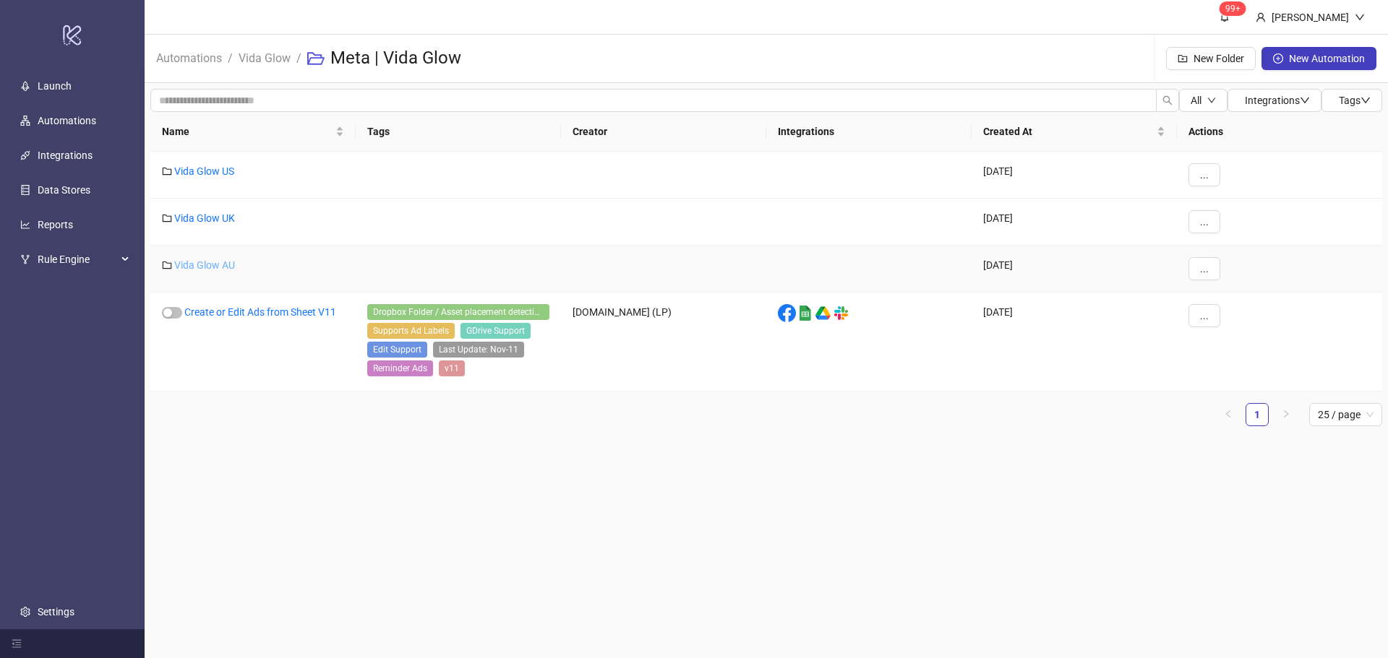
click at [224, 259] on link "Vida Glow AU" at bounding box center [204, 265] width 61 height 12
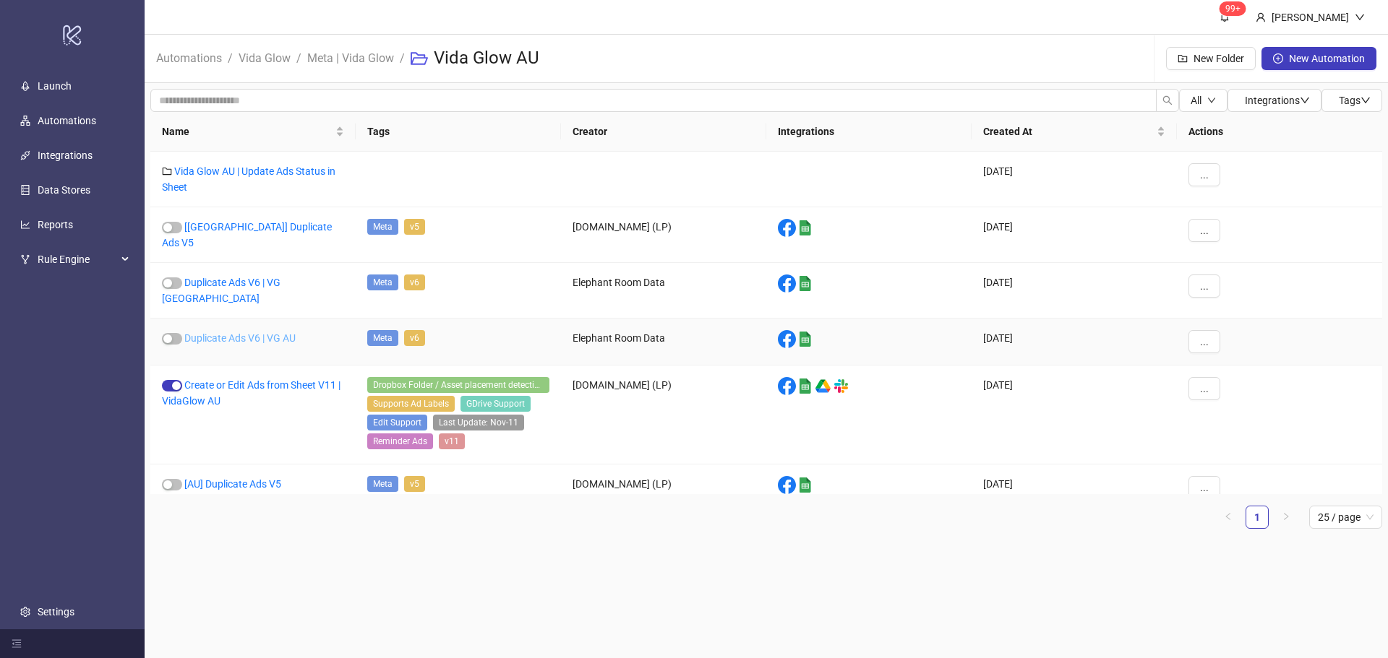
click at [270, 333] on link "Duplicate Ads V6 | VG AU" at bounding box center [239, 339] width 111 height 12
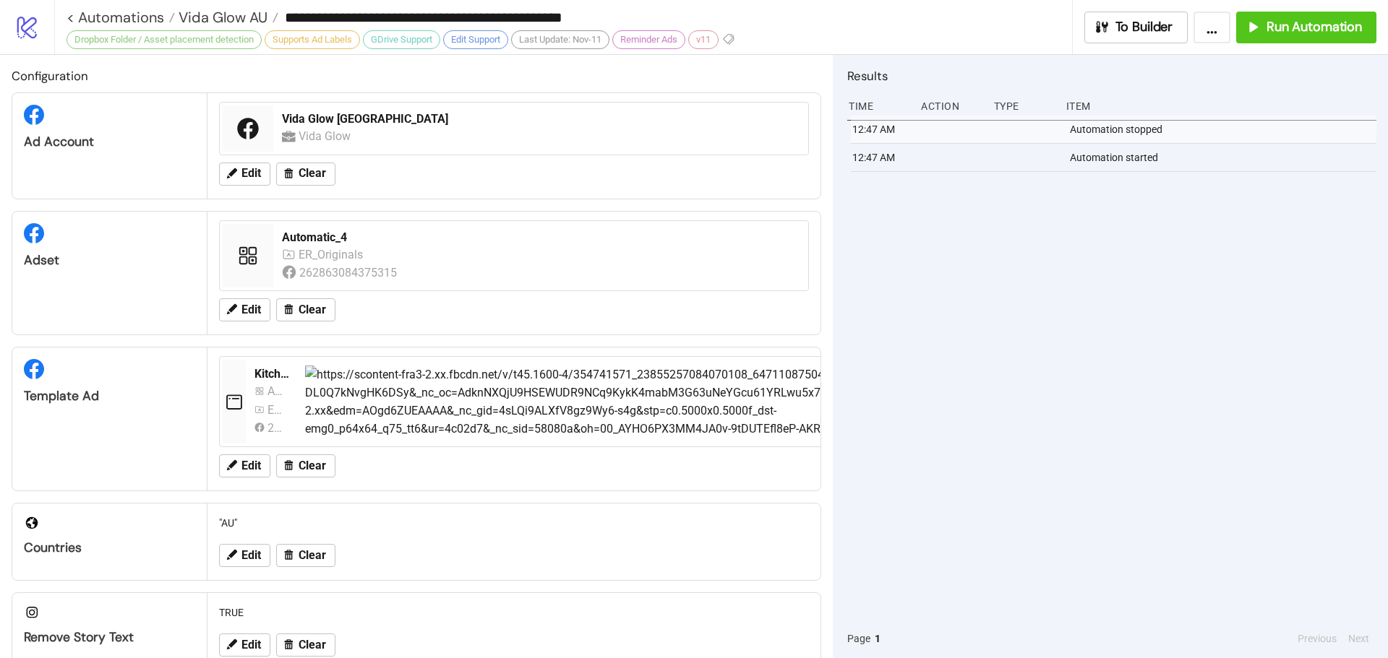
type input "**********"
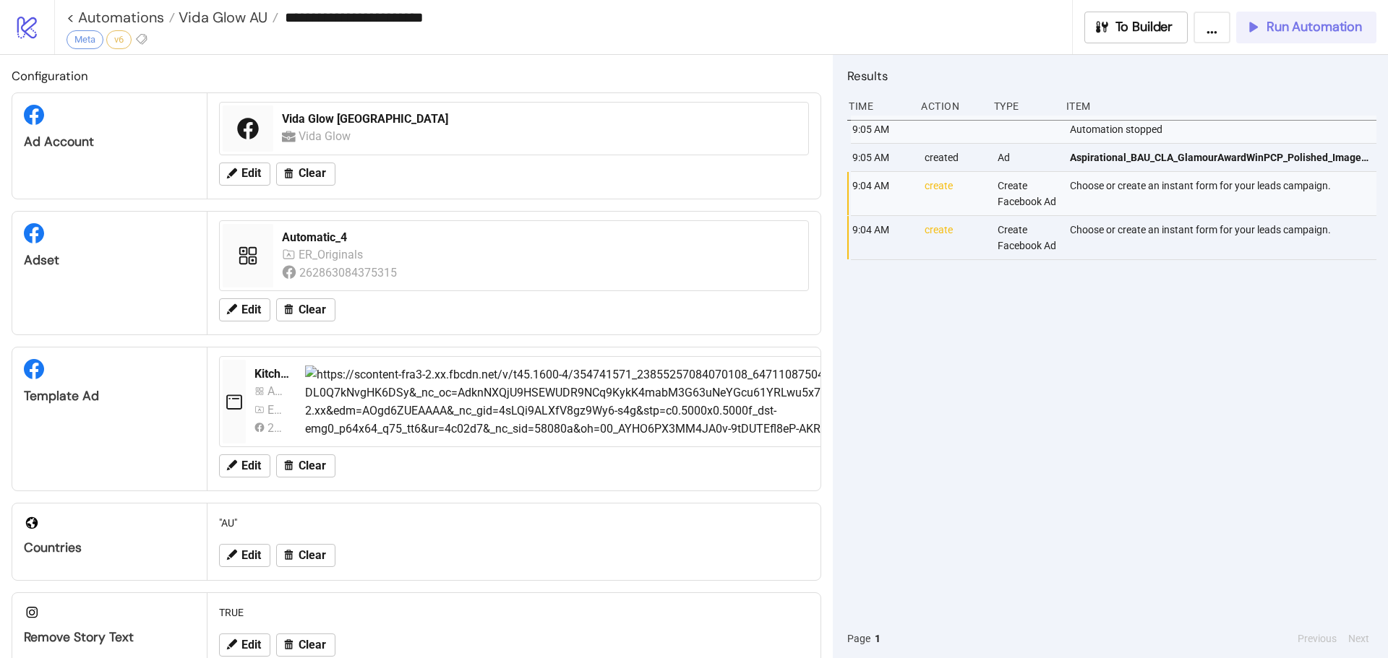
click at [1337, 25] on span "Run Automation" at bounding box center [1313, 27] width 95 height 17
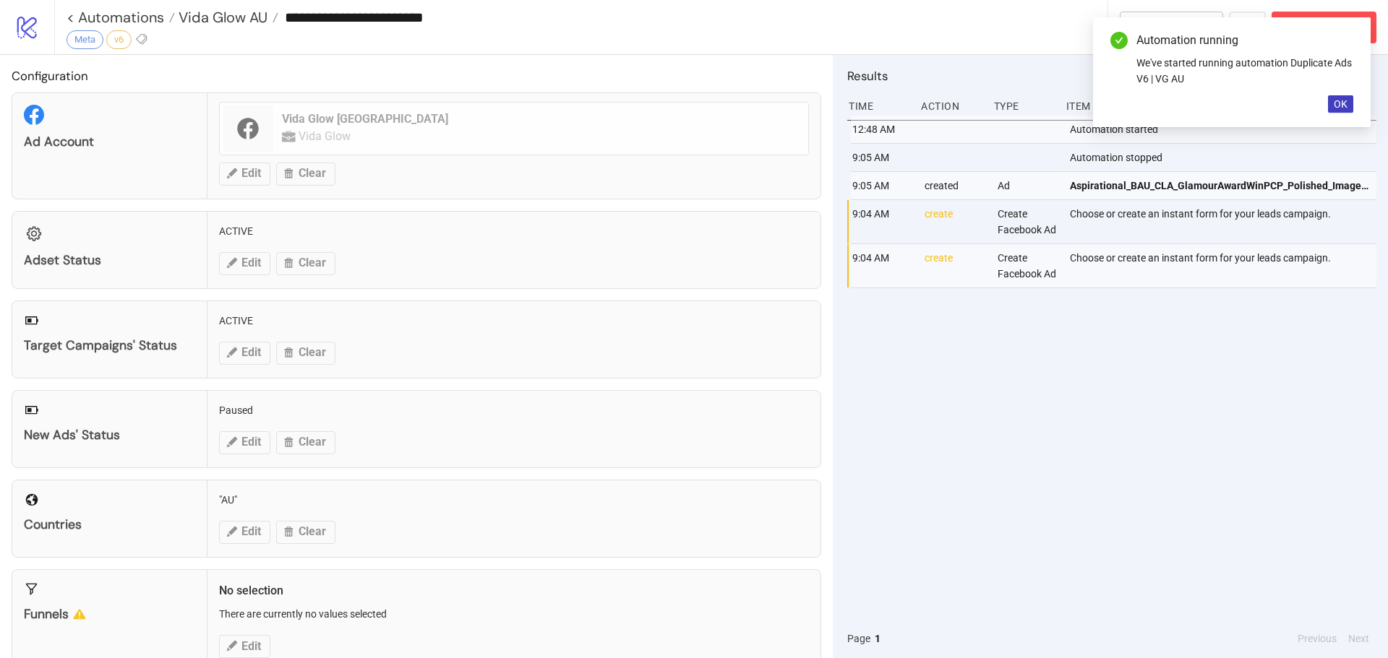
drag, startPoint x: 1343, startPoint y: 106, endPoint x: 833, endPoint y: 1, distance: 520.3
click at [1342, 106] on span "OK" at bounding box center [1341, 104] width 14 height 12
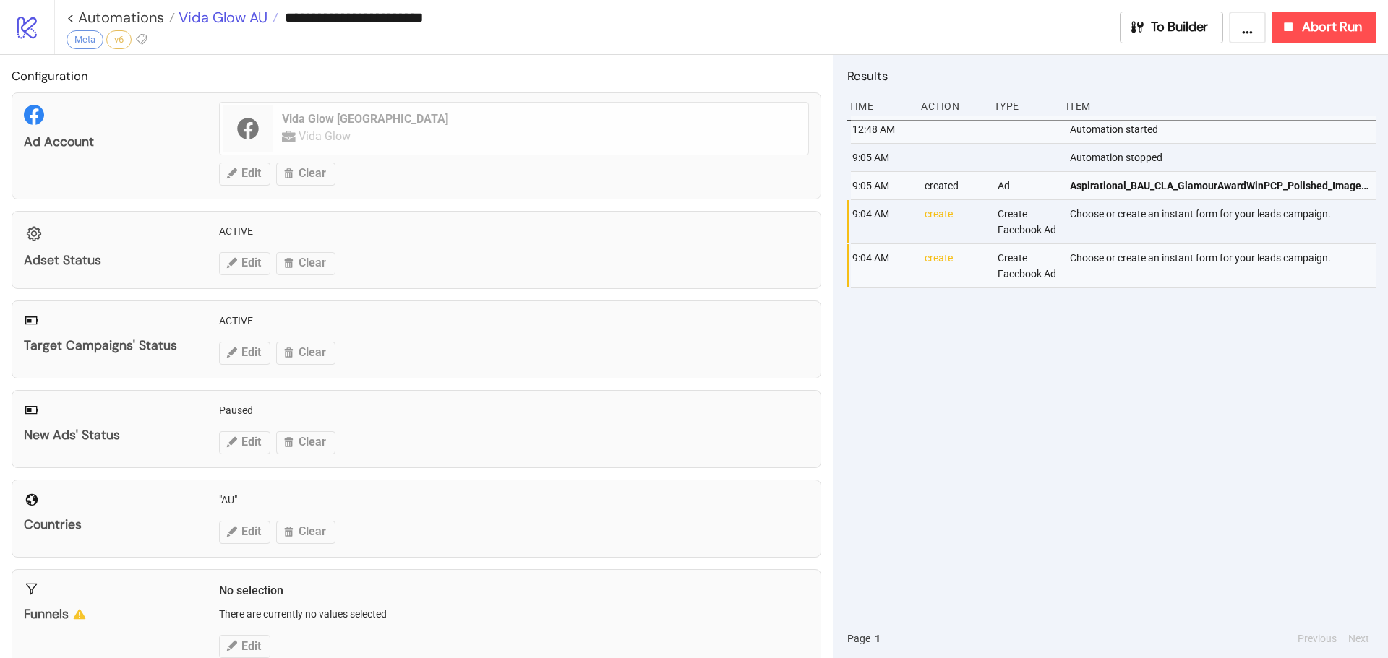
click at [224, 19] on span "Vida Glow AU" at bounding box center [221, 17] width 93 height 19
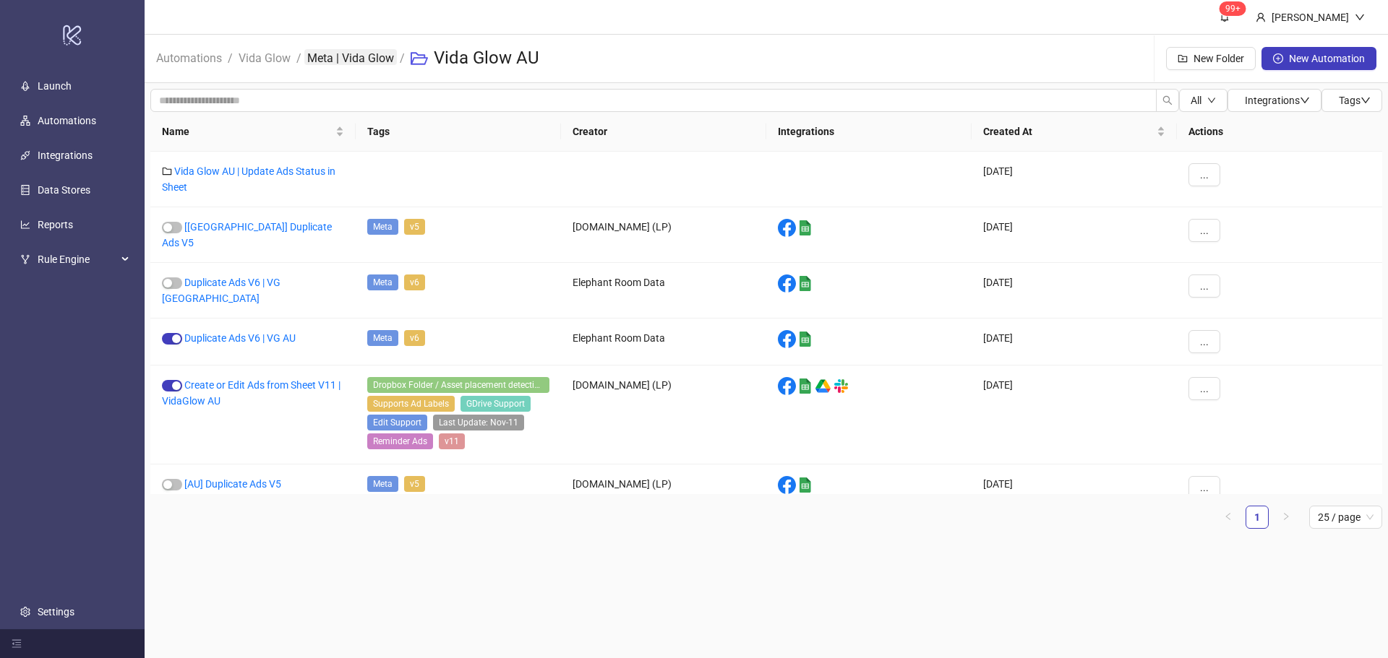
click at [347, 53] on link "Meta | Vida Glow" at bounding box center [350, 57] width 93 height 16
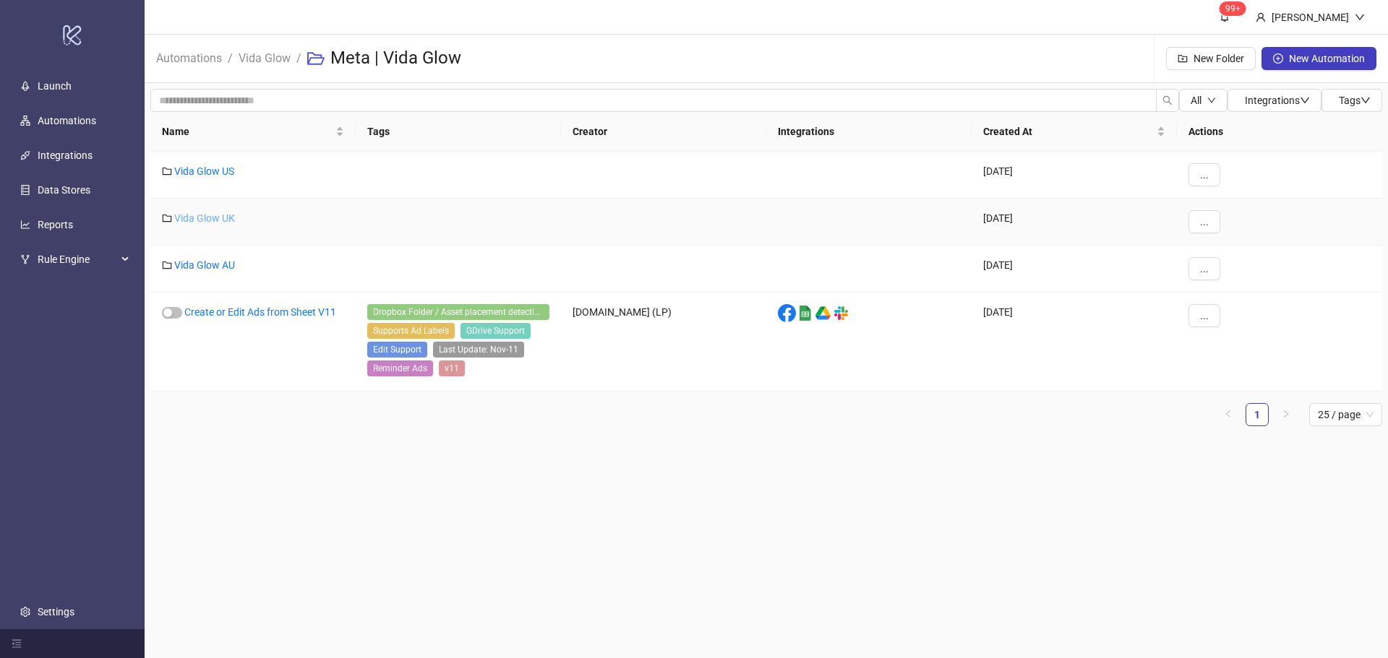
click at [220, 221] on link "Vida Glow UK" at bounding box center [204, 219] width 61 height 12
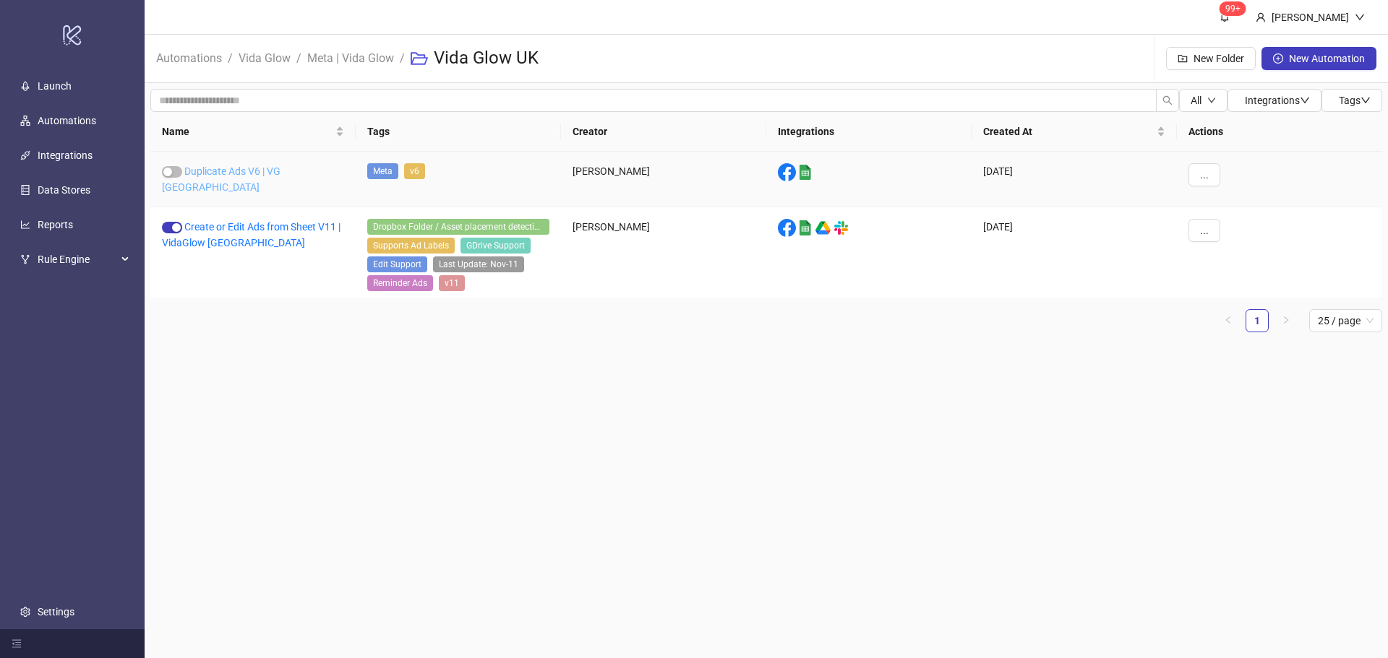
click at [236, 173] on link "Duplicate Ads V6 | VG [GEOGRAPHIC_DATA]" at bounding box center [221, 179] width 119 height 27
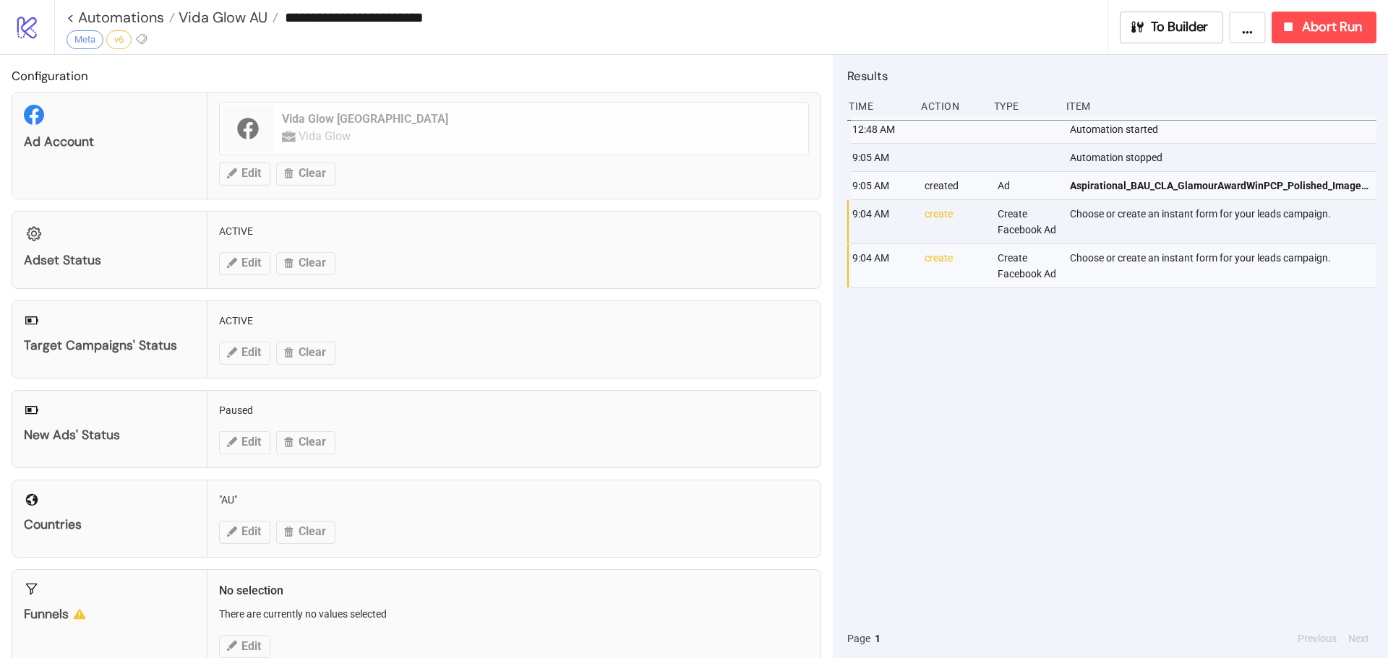
type input "**********"
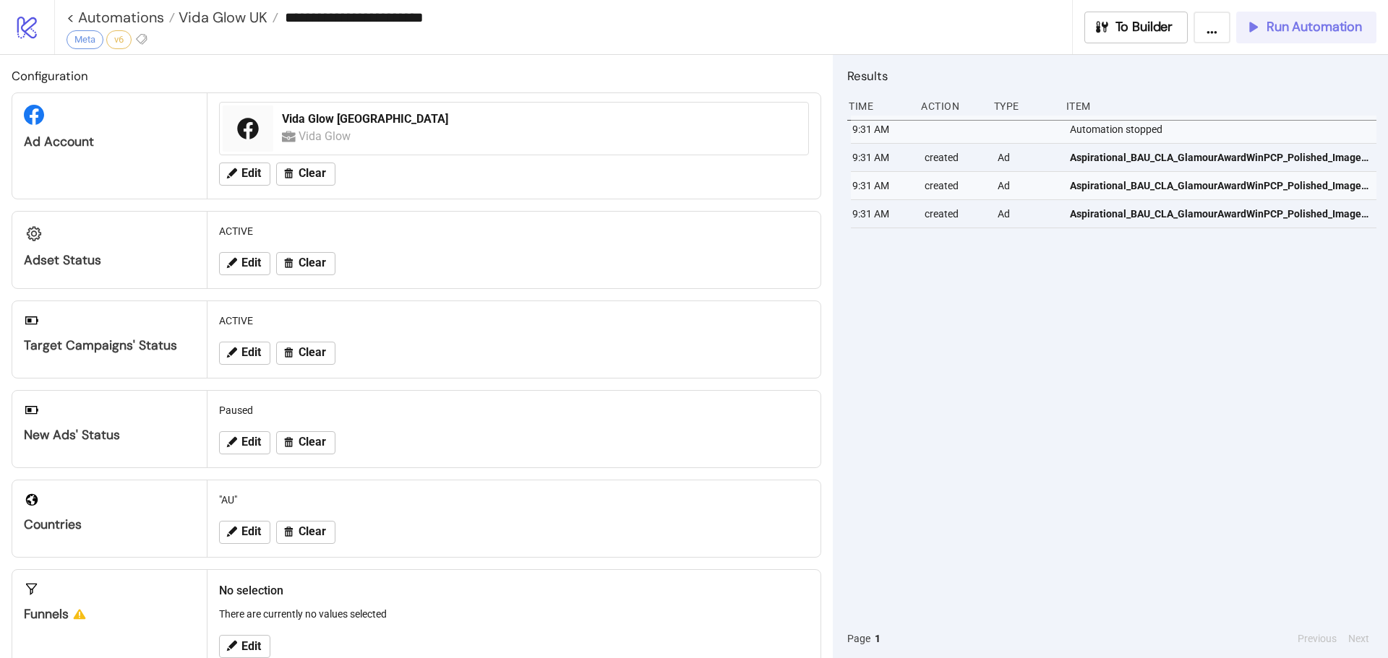
click at [1328, 20] on span "Run Automation" at bounding box center [1313, 27] width 95 height 17
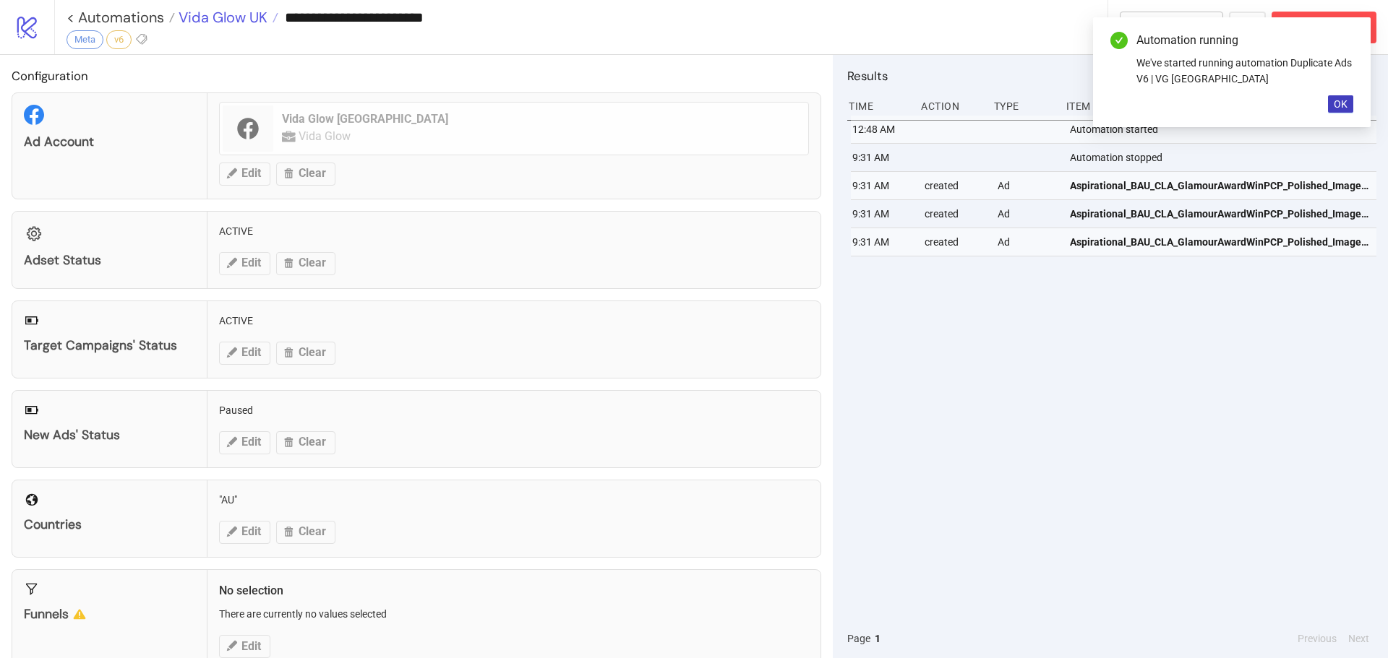
click at [227, 20] on span "Vida Glow UK" at bounding box center [221, 17] width 93 height 19
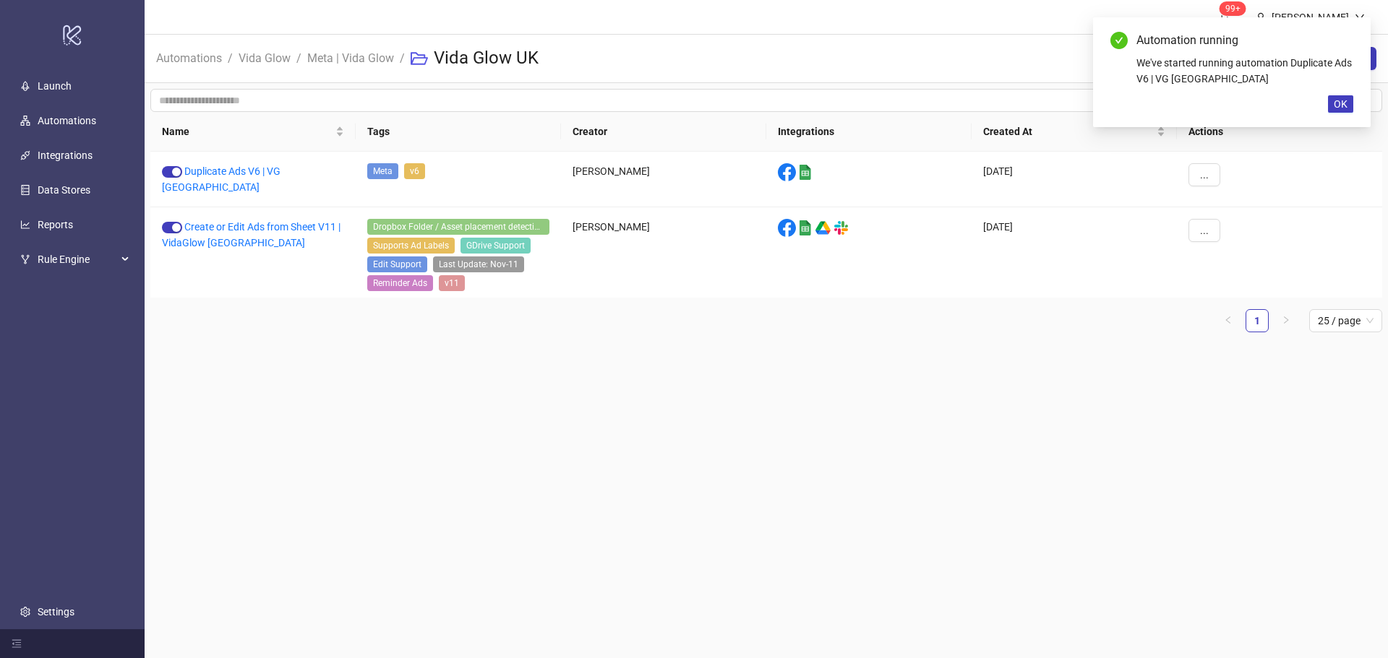
click at [326, 66] on span "Meta | Vida Glow" at bounding box center [350, 58] width 87 height 18
click at [335, 53] on link "Meta | Vida Glow" at bounding box center [350, 57] width 93 height 16
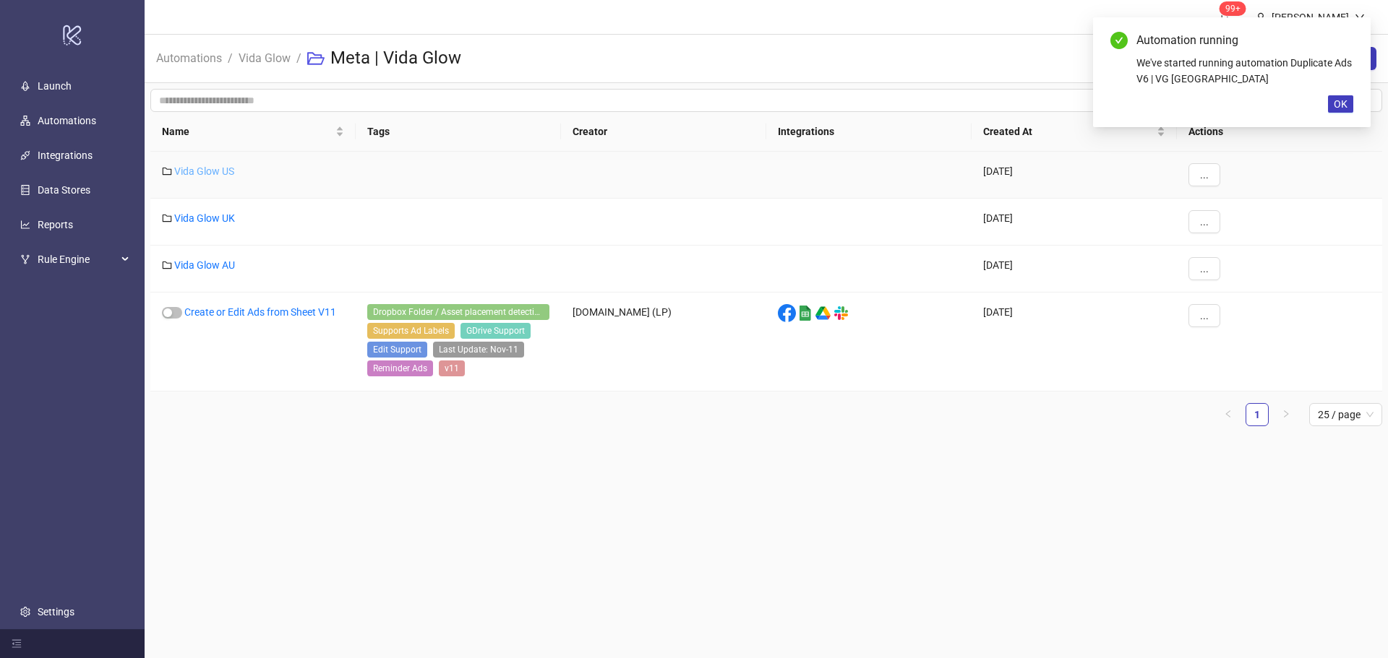
click at [202, 167] on link "Vida Glow US" at bounding box center [204, 172] width 60 height 12
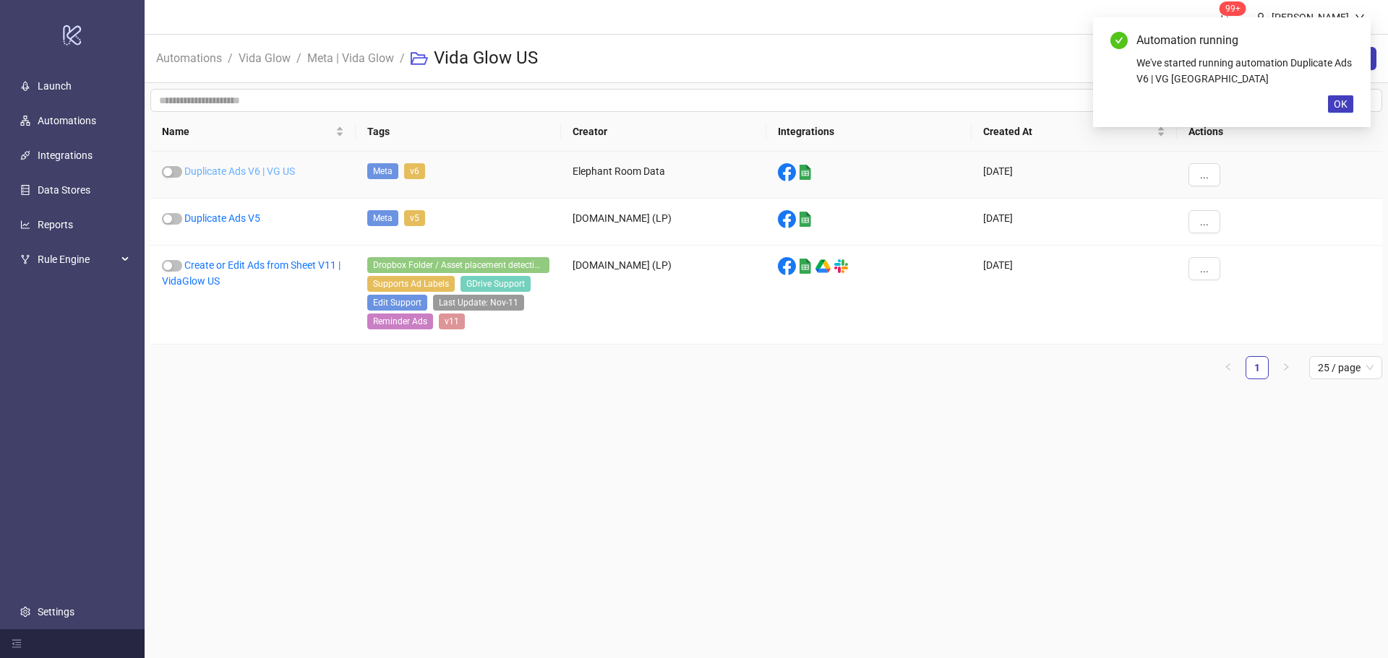
click at [255, 172] on link "Duplicate Ads V6 | VG US" at bounding box center [239, 172] width 111 height 12
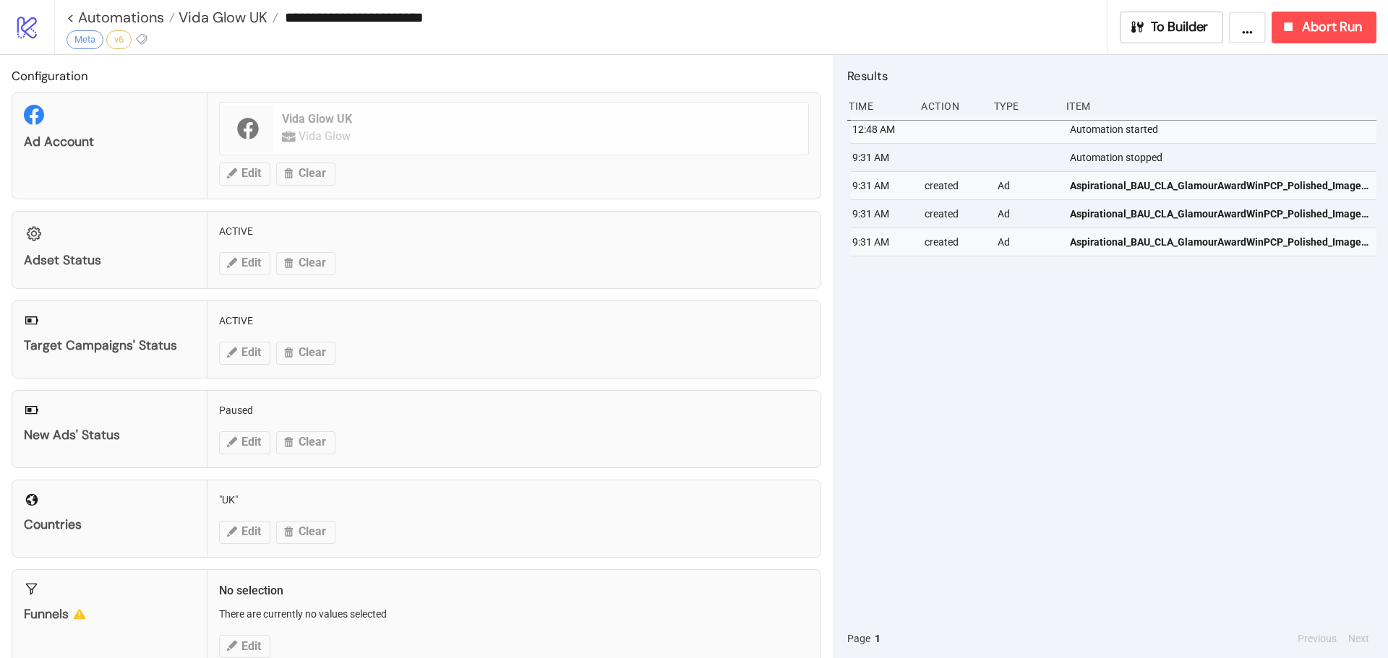
type input "**********"
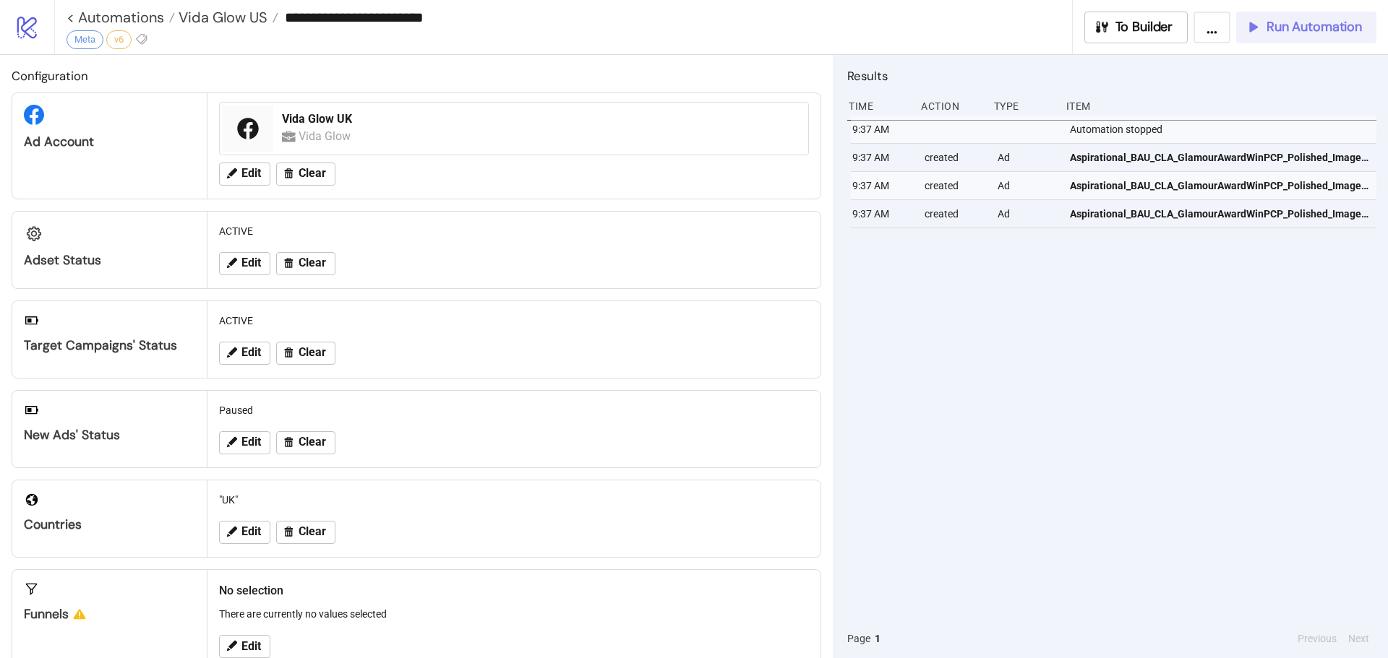
click at [1318, 30] on span "Run Automation" at bounding box center [1313, 27] width 95 height 17
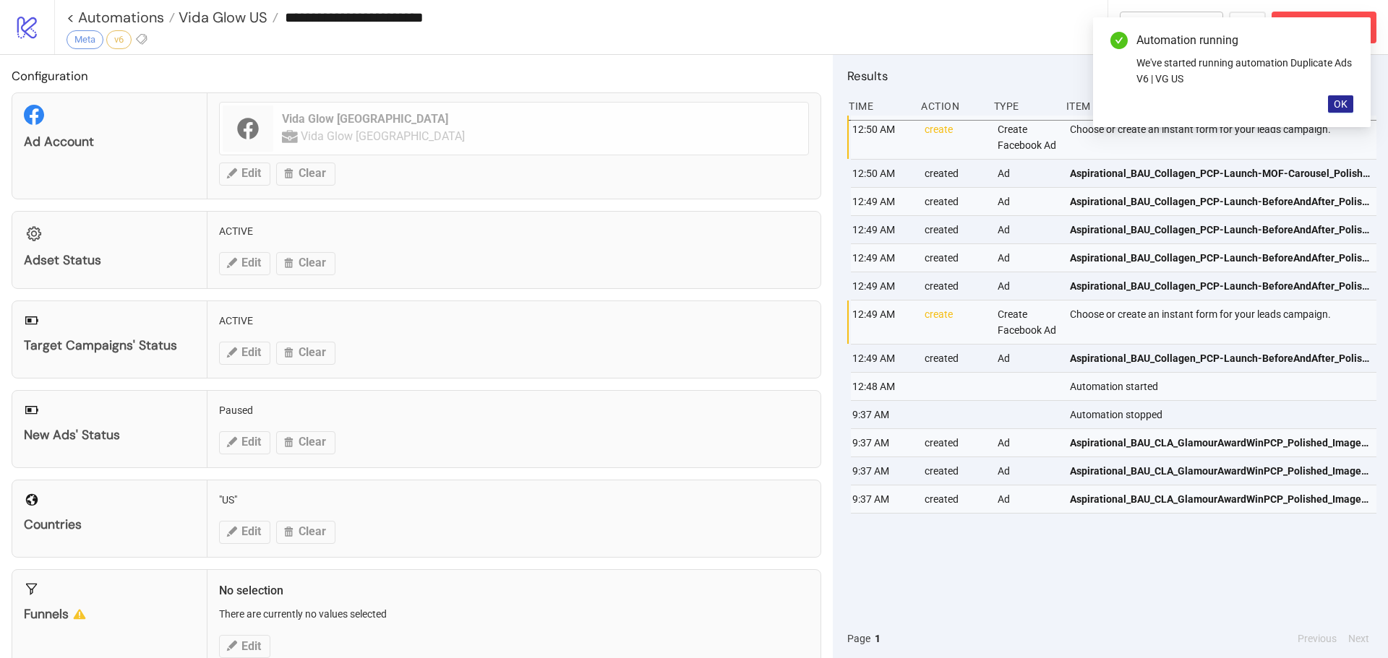
click at [1352, 102] on button "OK" at bounding box center [1340, 103] width 25 height 17
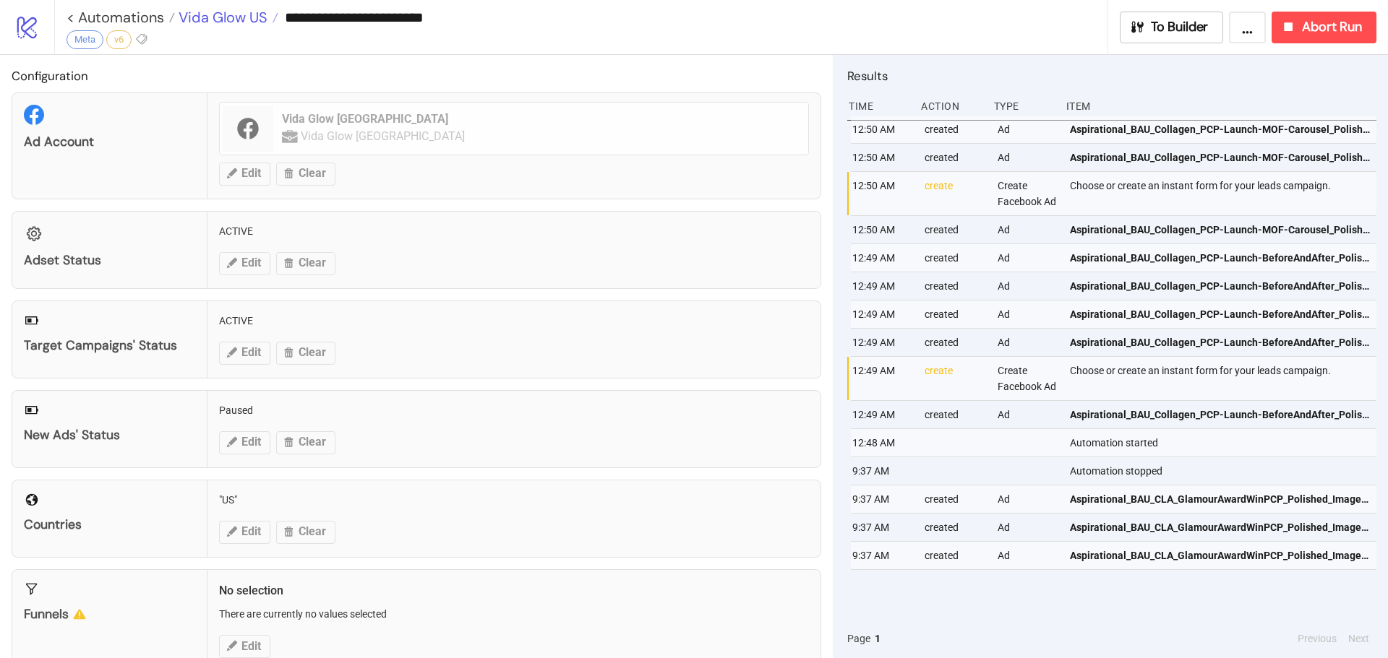
click at [215, 19] on span "Vida Glow US" at bounding box center [221, 17] width 93 height 19
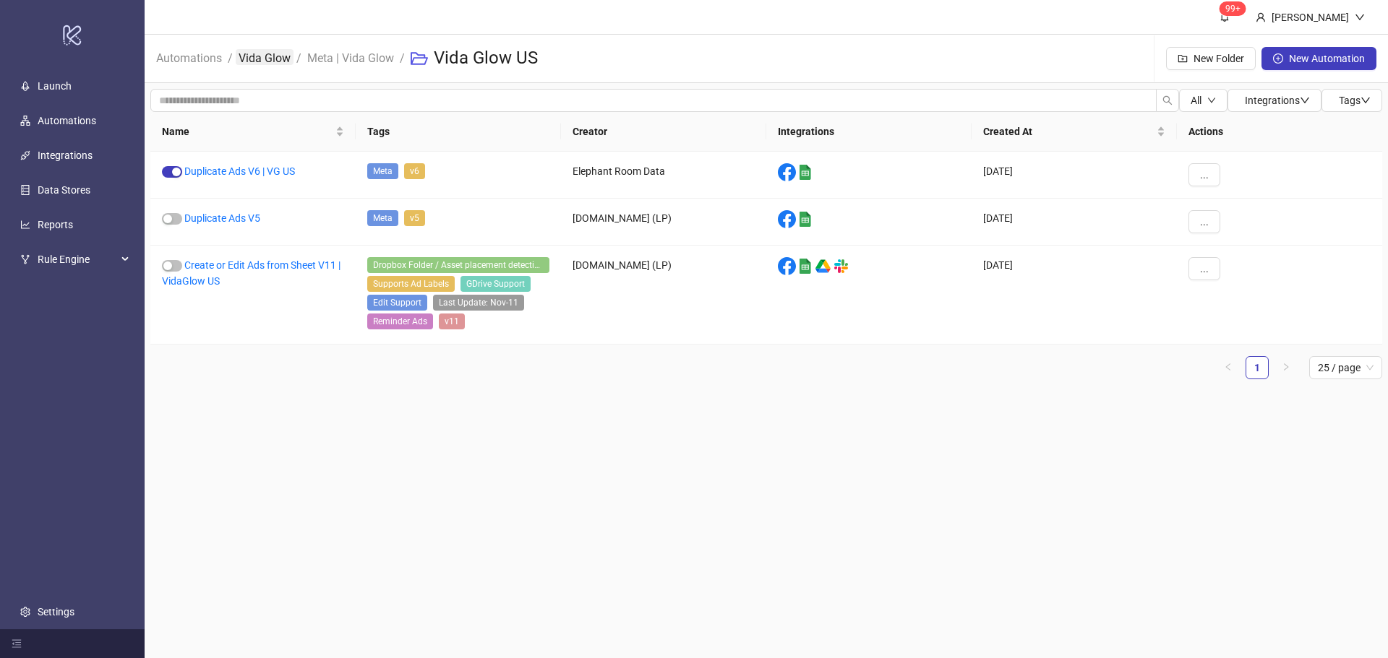
click at [280, 54] on link "Vida Glow" at bounding box center [265, 57] width 58 height 16
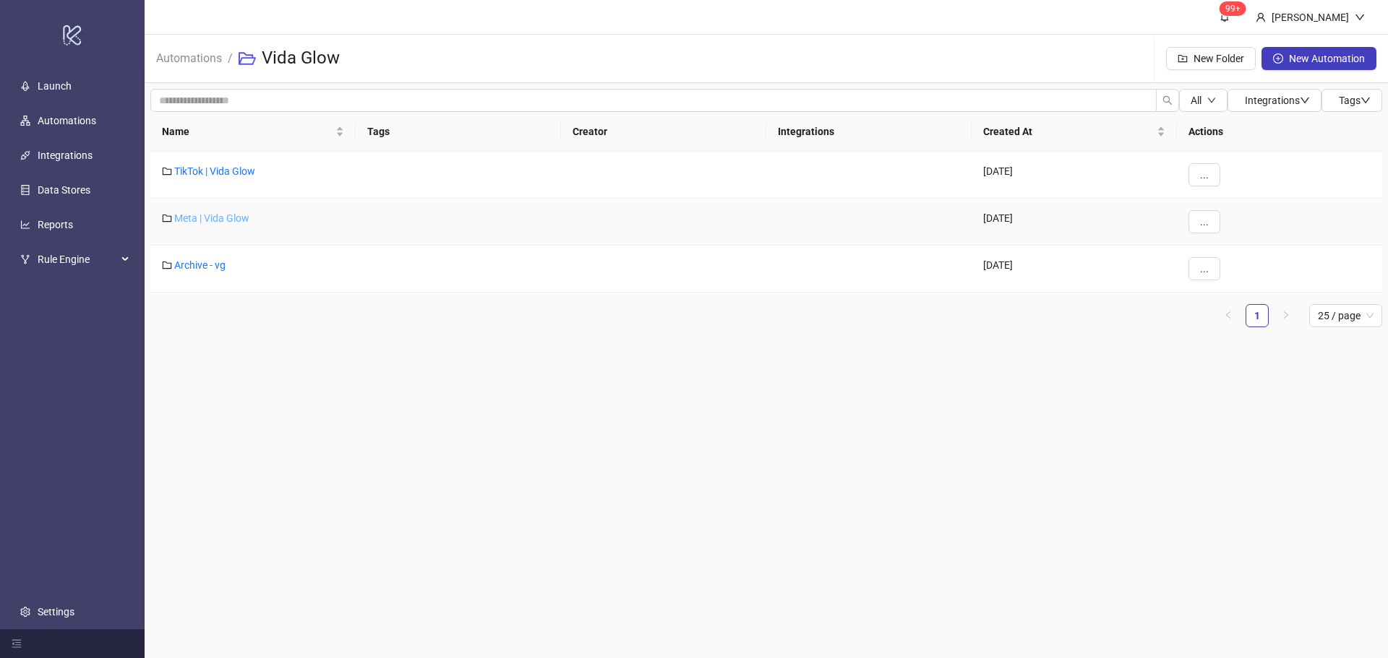
click at [234, 212] on div "Meta | Vida Glow" at bounding box center [252, 222] width 205 height 47
click at [230, 215] on link "Meta | Vida Glow" at bounding box center [211, 219] width 75 height 12
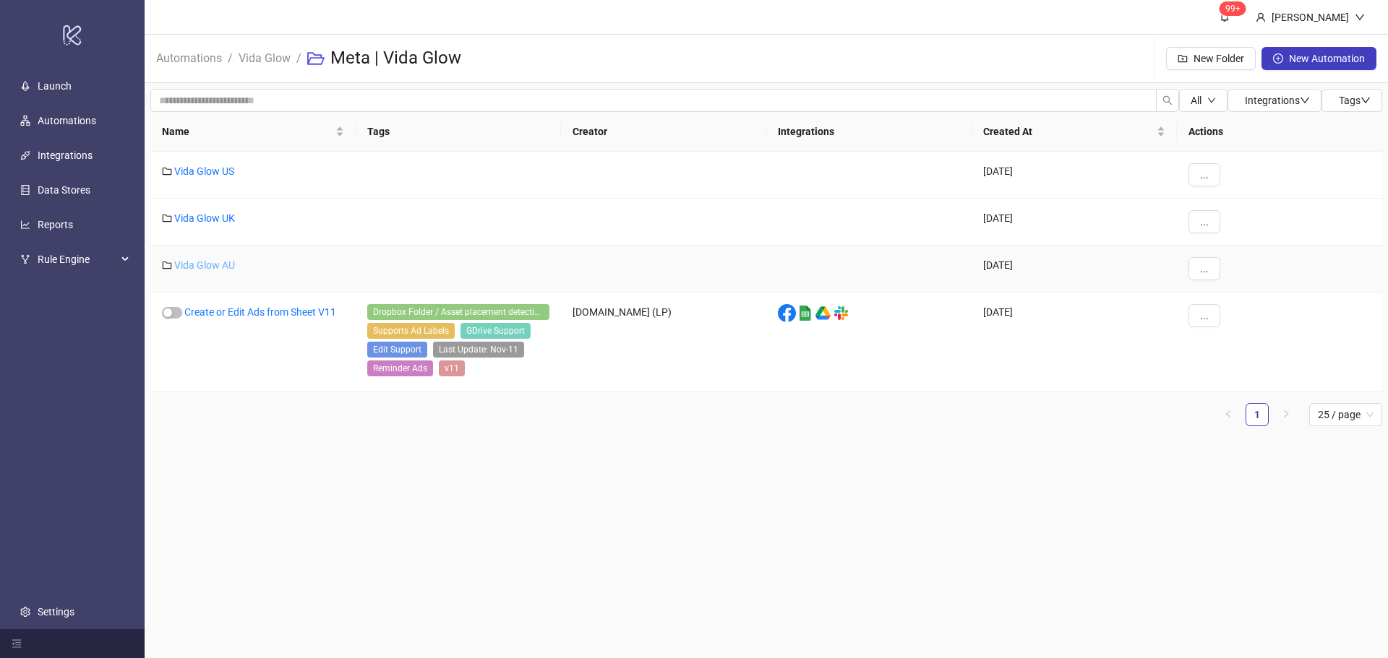
click at [213, 259] on link "Vida Glow AU" at bounding box center [204, 265] width 61 height 12
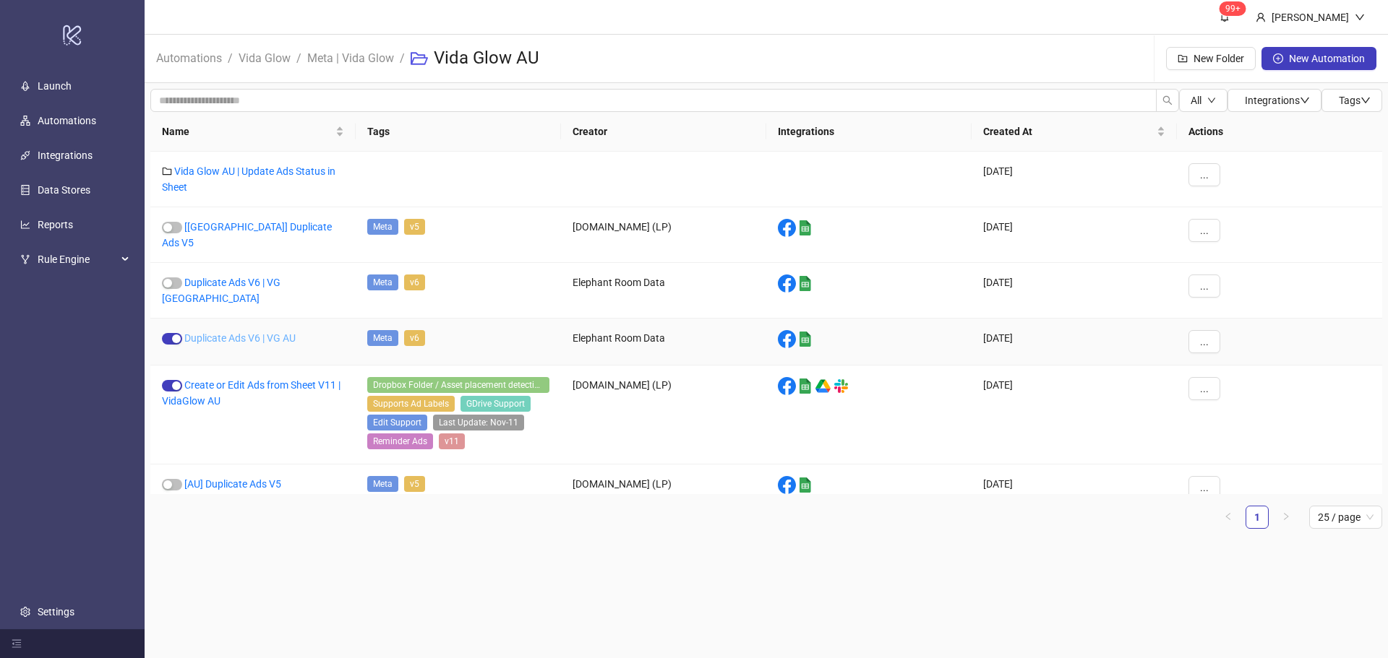
click at [271, 333] on link "Duplicate Ads V6 | VG AU" at bounding box center [239, 339] width 111 height 12
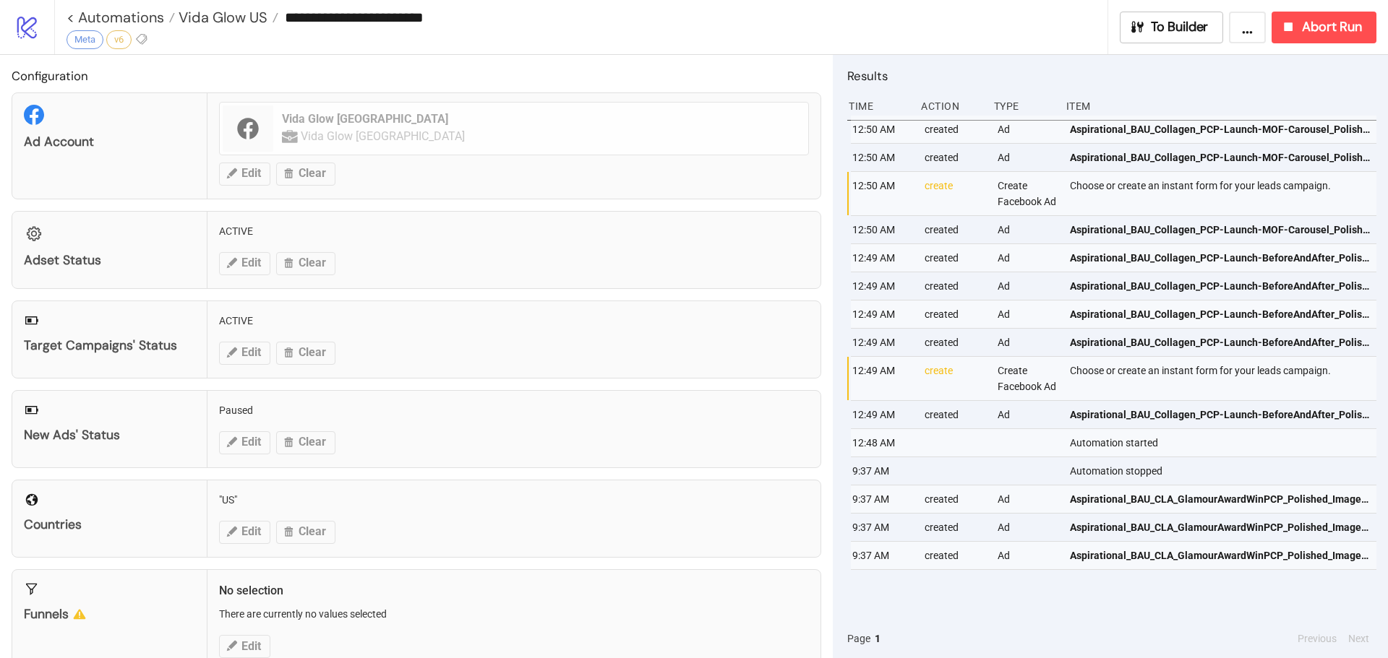
type input "**********"
